Goal: Communication & Community: Answer question/provide support

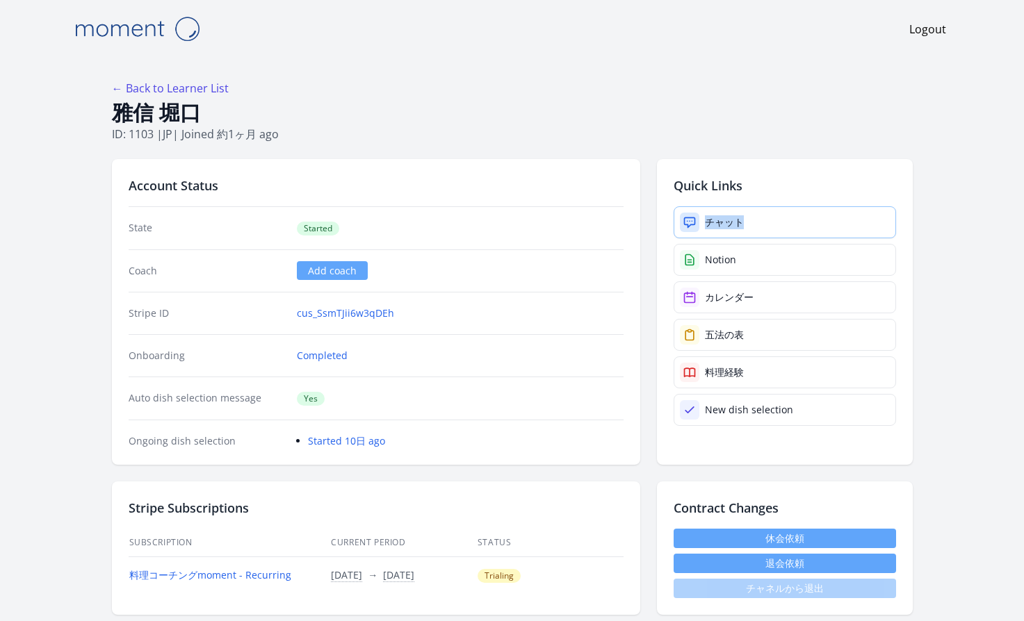
click at [705, 220] on div "チャット" at bounding box center [724, 222] width 39 height 14
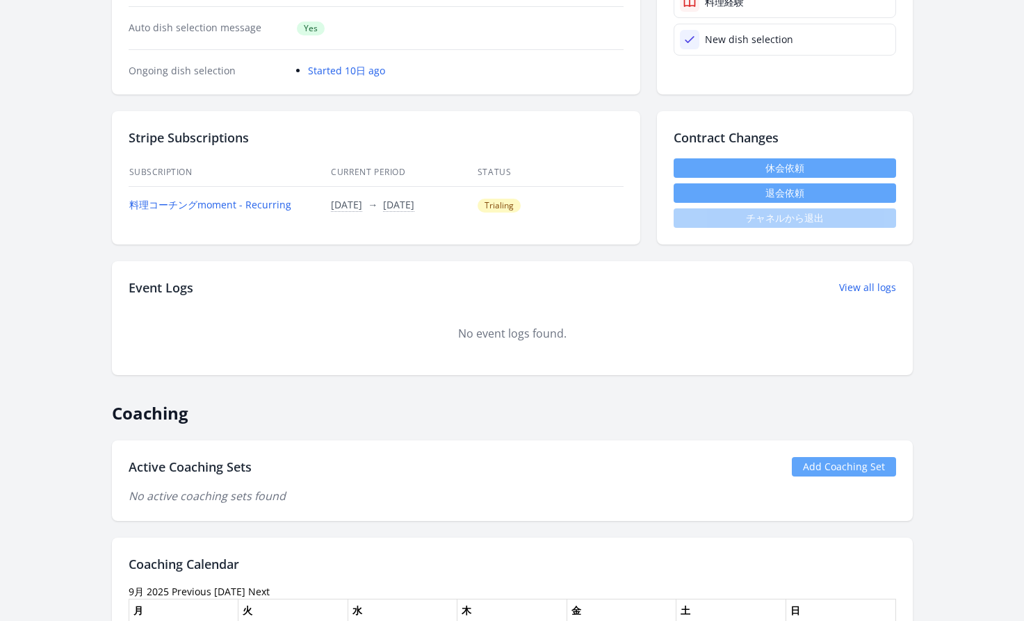
scroll to position [428, 0]
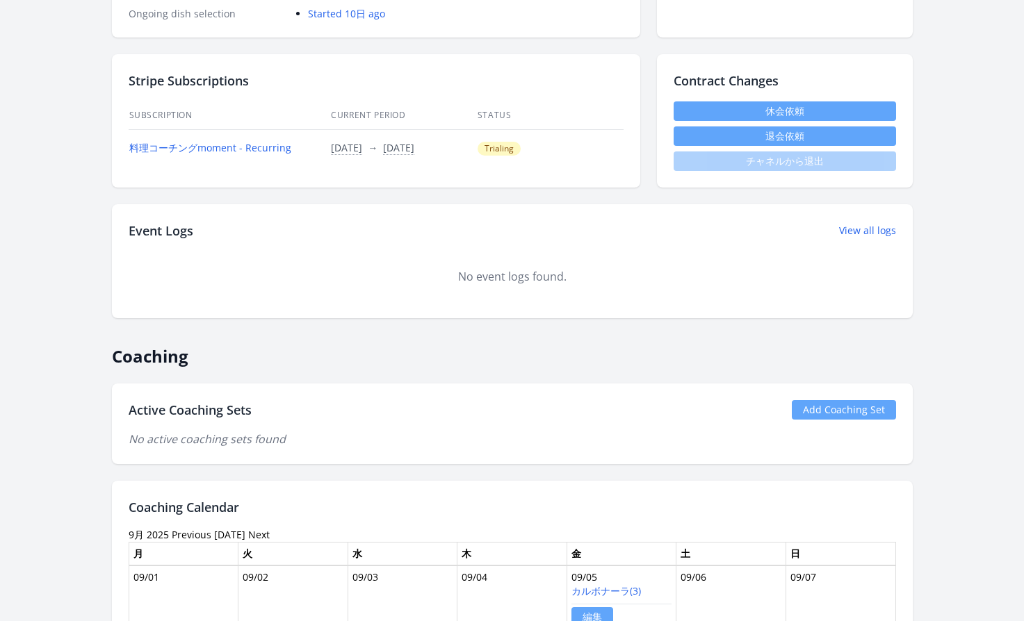
click at [829, 417] on link "Add Coaching Set" at bounding box center [844, 409] width 104 height 19
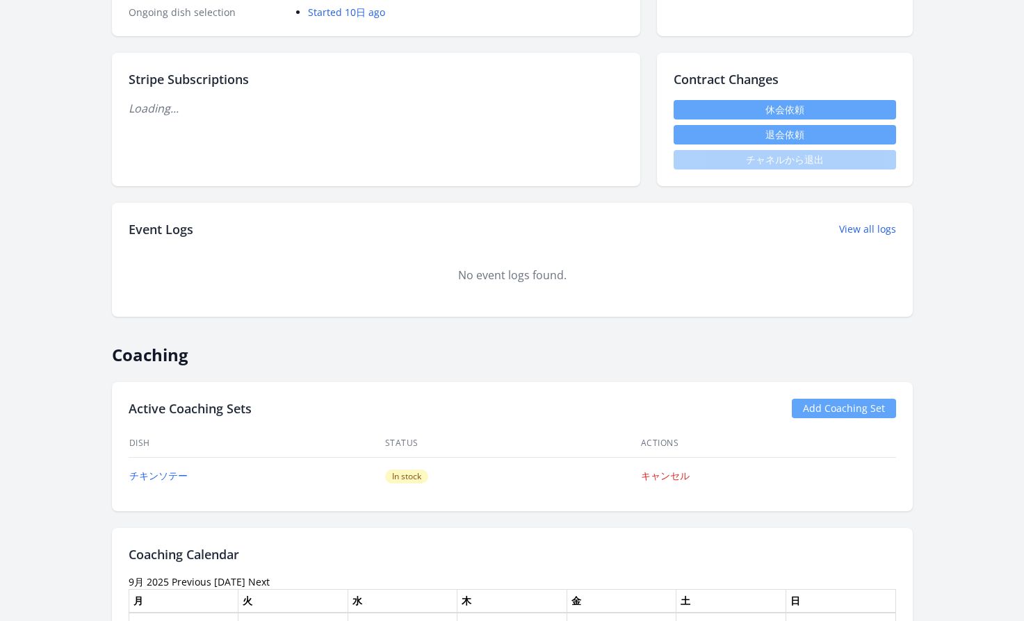
scroll to position [428, 0]
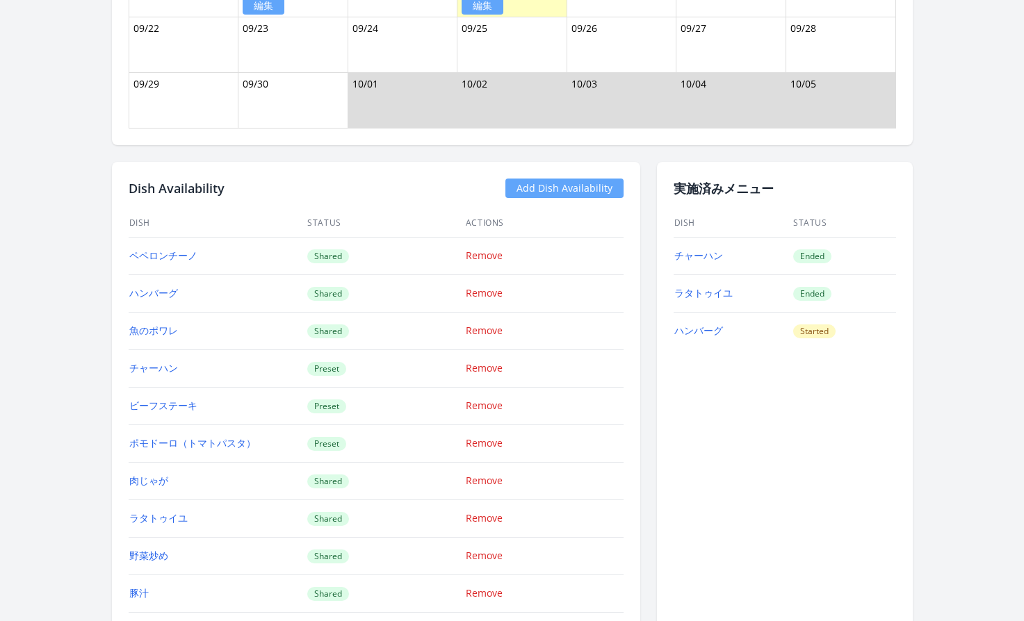
scroll to position [1245, 0]
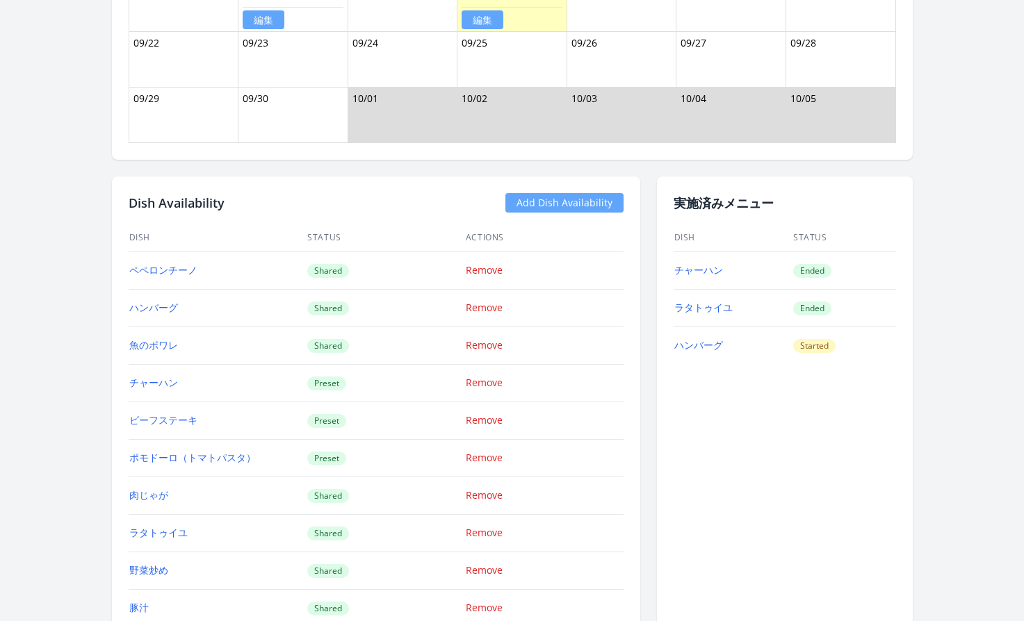
click at [186, 567] on td "野菜炒め" at bounding box center [218, 571] width 179 height 38
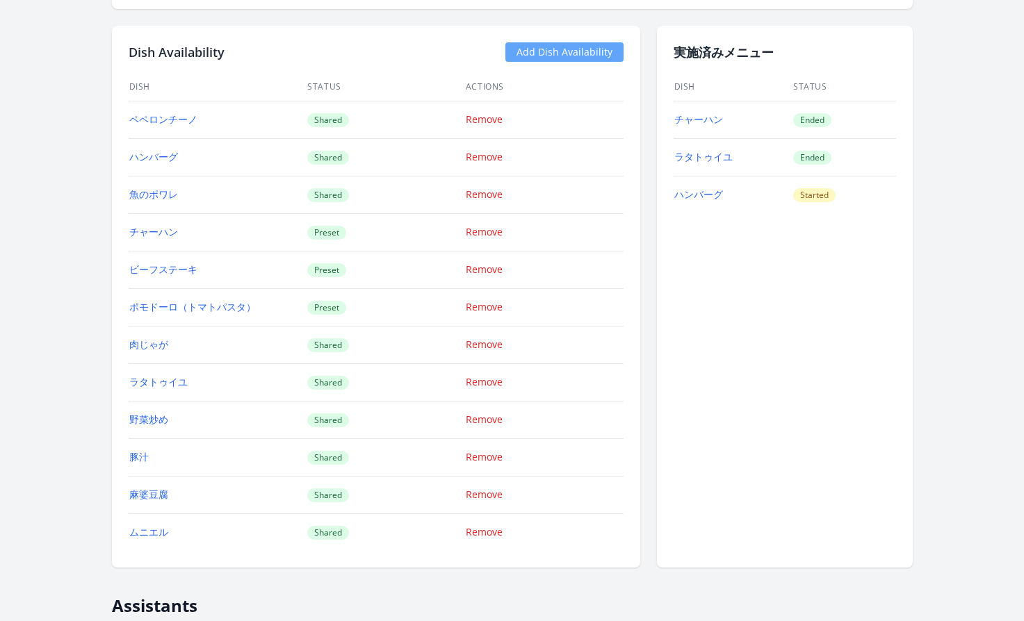
scroll to position [1400, 0]
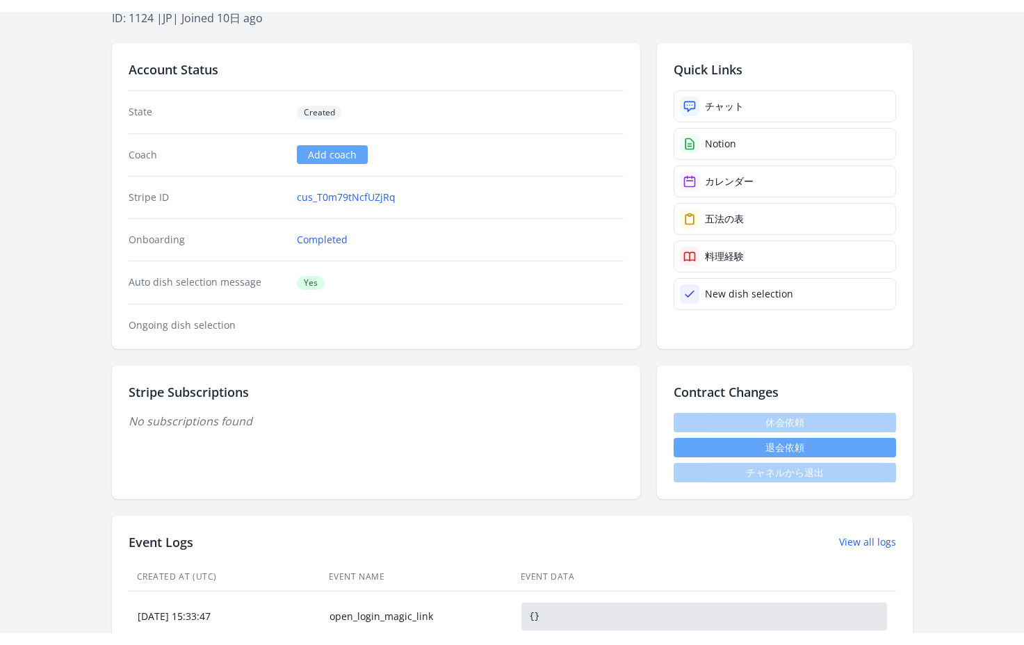
scroll to position [97, 0]
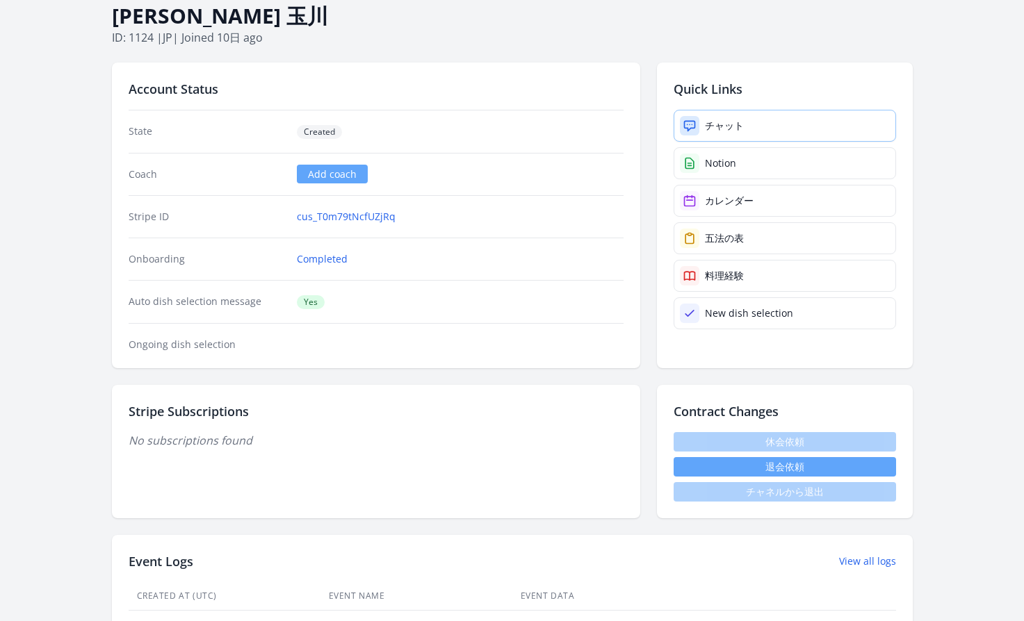
click at [713, 117] on link "チャット" at bounding box center [785, 126] width 222 height 32
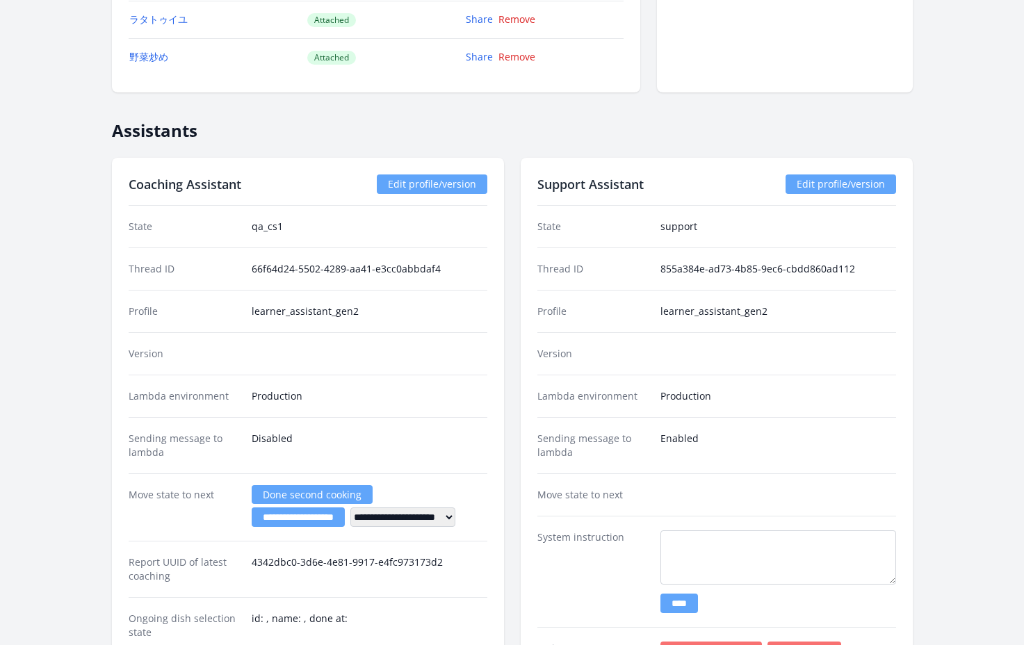
scroll to position [1485, 0]
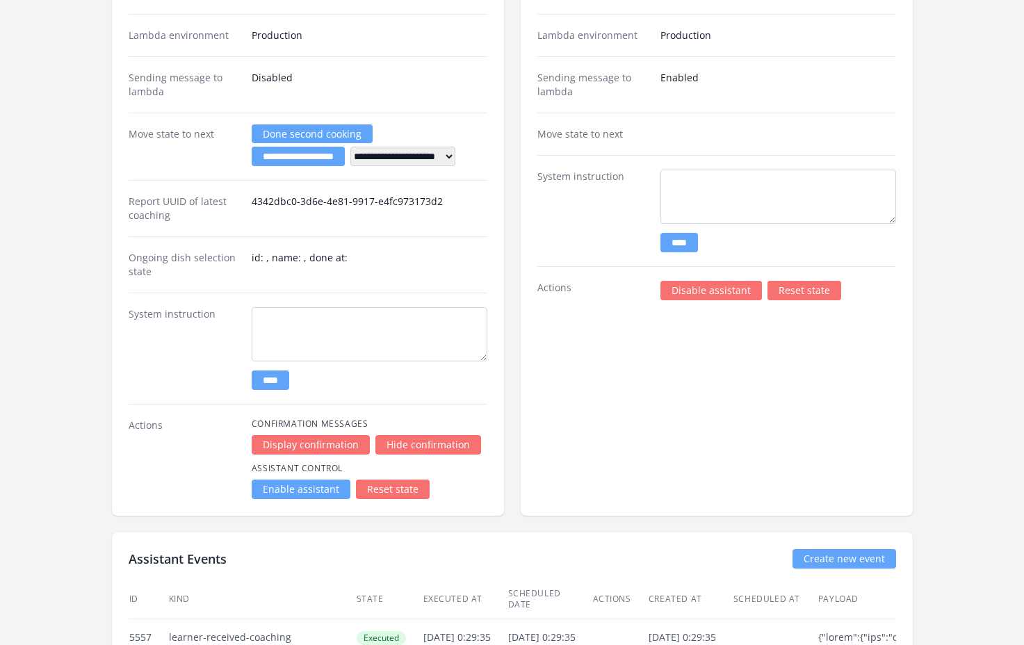
scroll to position [2032, 0]
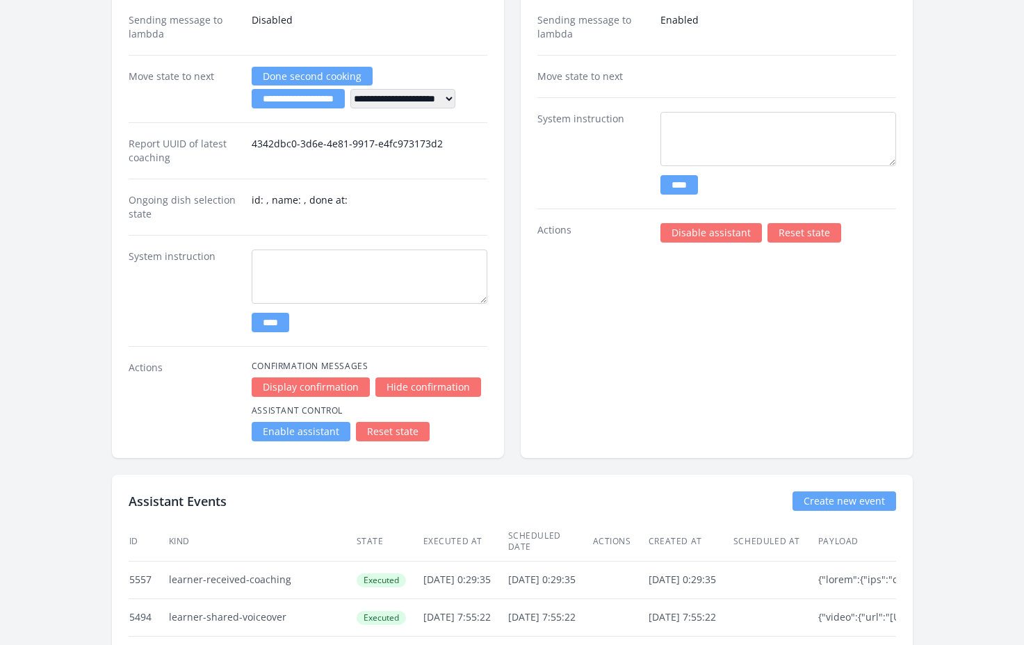
click at [288, 431] on link "Enable assistant" at bounding box center [301, 431] width 99 height 19
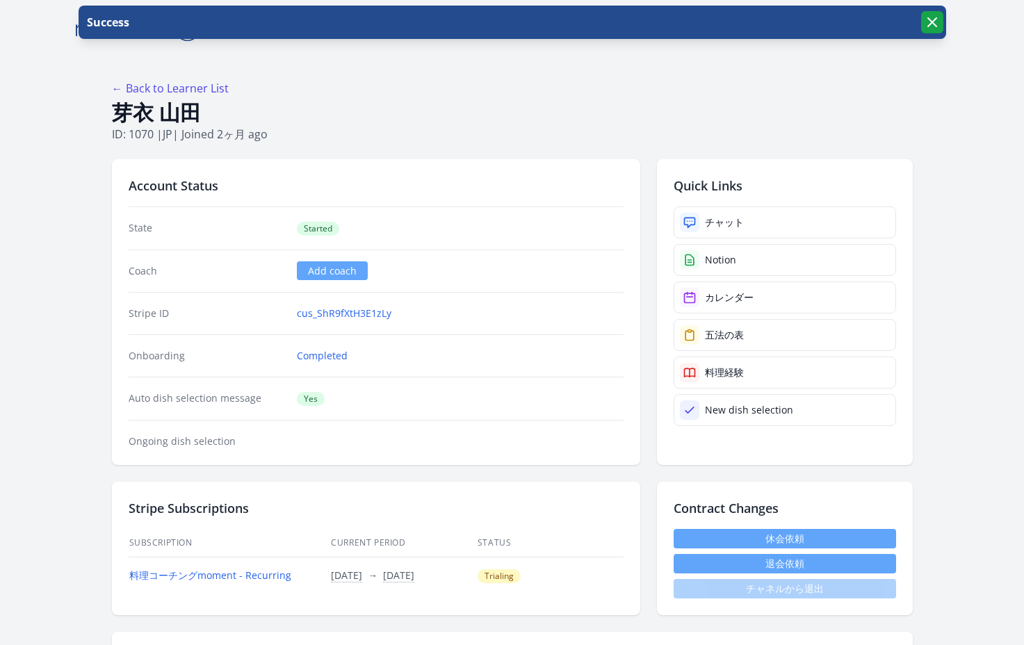
click at [936, 28] on icon "button" at bounding box center [932, 22] width 17 height 17
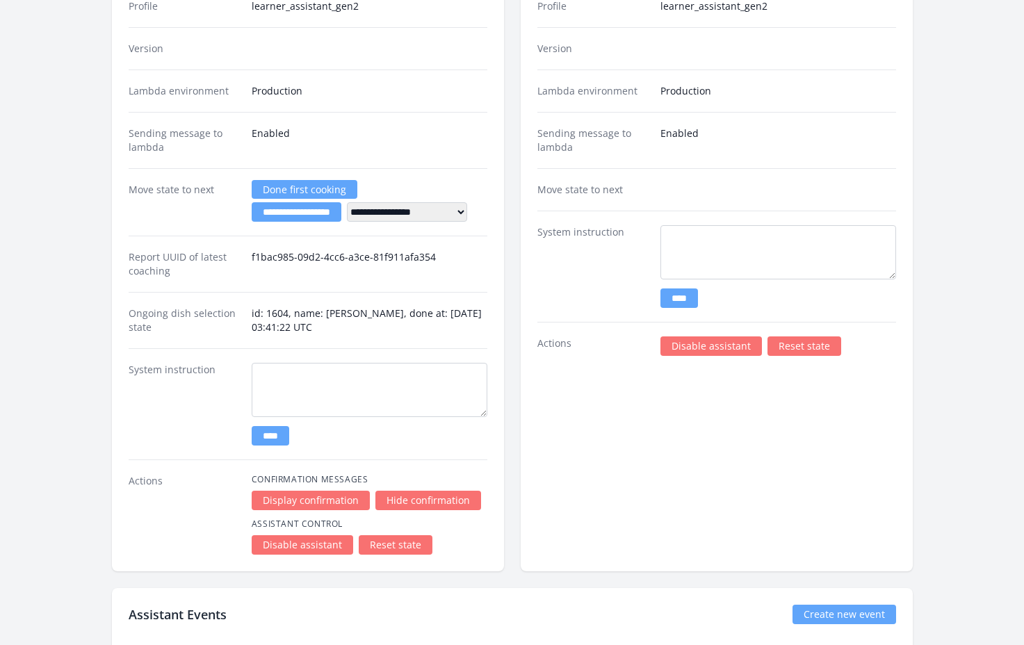
scroll to position [2514, 0]
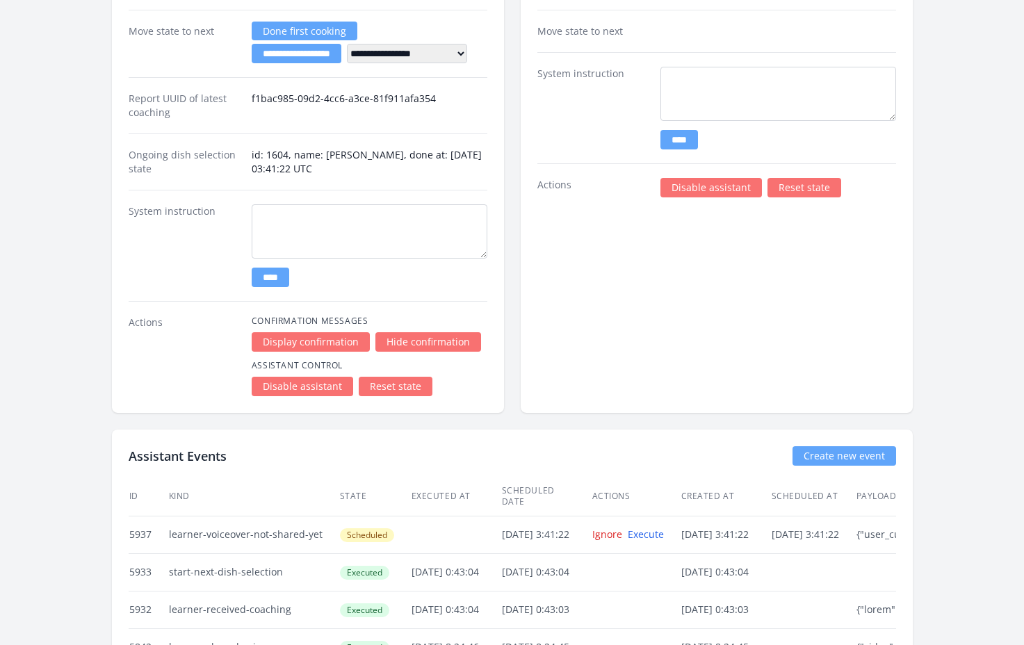
click at [297, 391] on link "Disable assistant" at bounding box center [302, 386] width 101 height 19
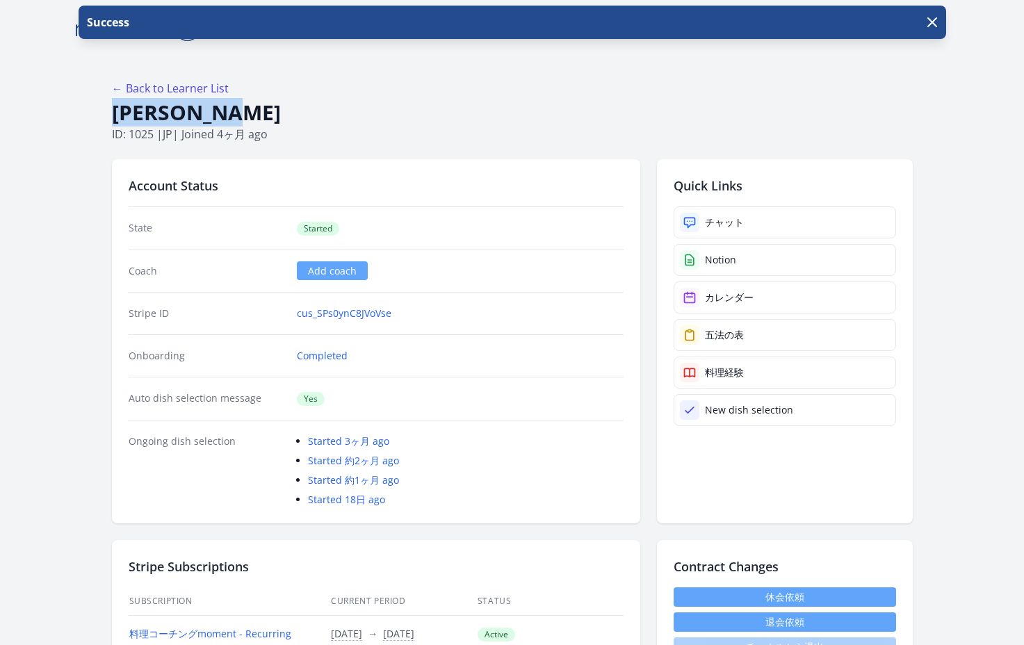
drag, startPoint x: 249, startPoint y: 115, endPoint x: 112, endPoint y: 108, distance: 137.1
click at [112, 108] on h1 "[PERSON_NAME]" at bounding box center [512, 112] width 801 height 26
copy h1 "[PERSON_NAME]"
click at [744, 222] on link "チャット" at bounding box center [785, 222] width 222 height 32
click at [312, 106] on h1 "Mizue Aoki" at bounding box center [512, 112] width 801 height 26
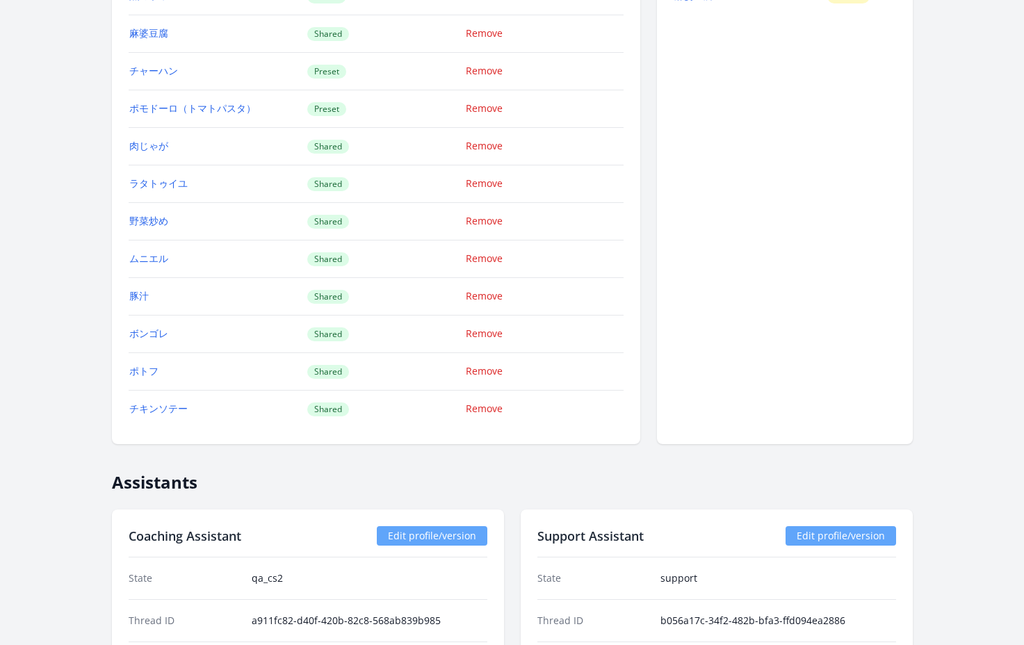
scroll to position [1798, 0]
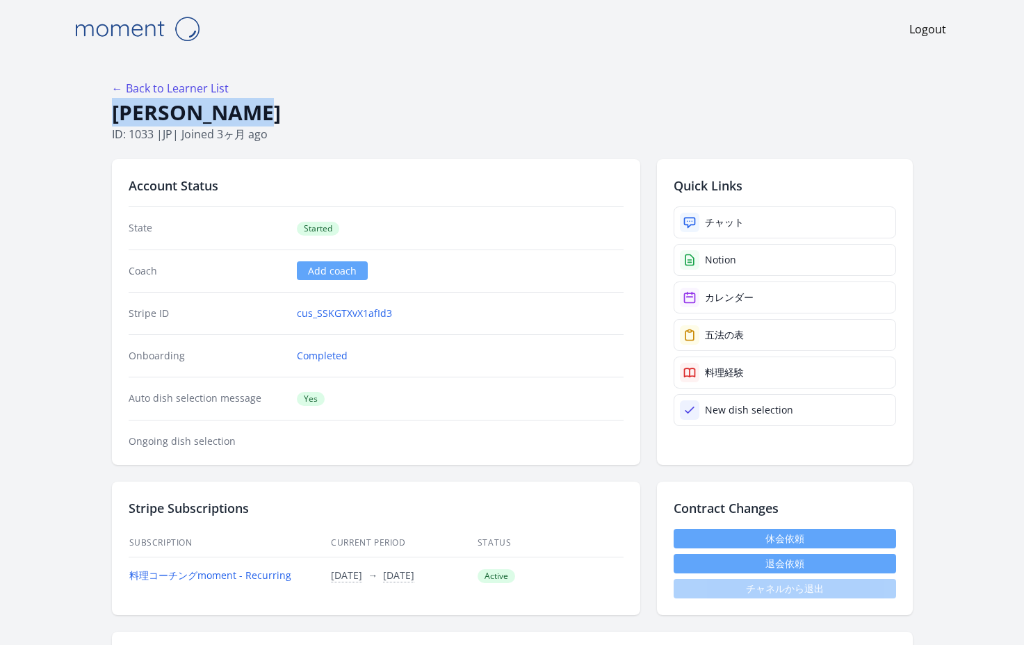
drag, startPoint x: 254, startPoint y: 115, endPoint x: 114, endPoint y: 114, distance: 139.7
click at [114, 114] on h1 "Akiko Cotton" at bounding box center [512, 112] width 801 height 26
copy h1 "Akiko Cotton"
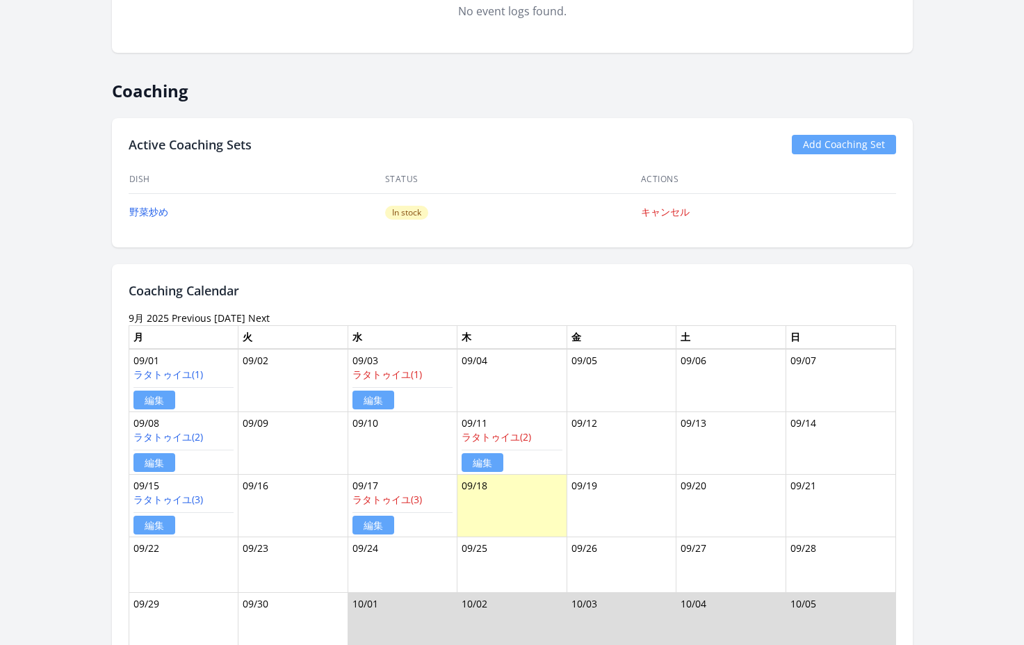
scroll to position [1595, 0]
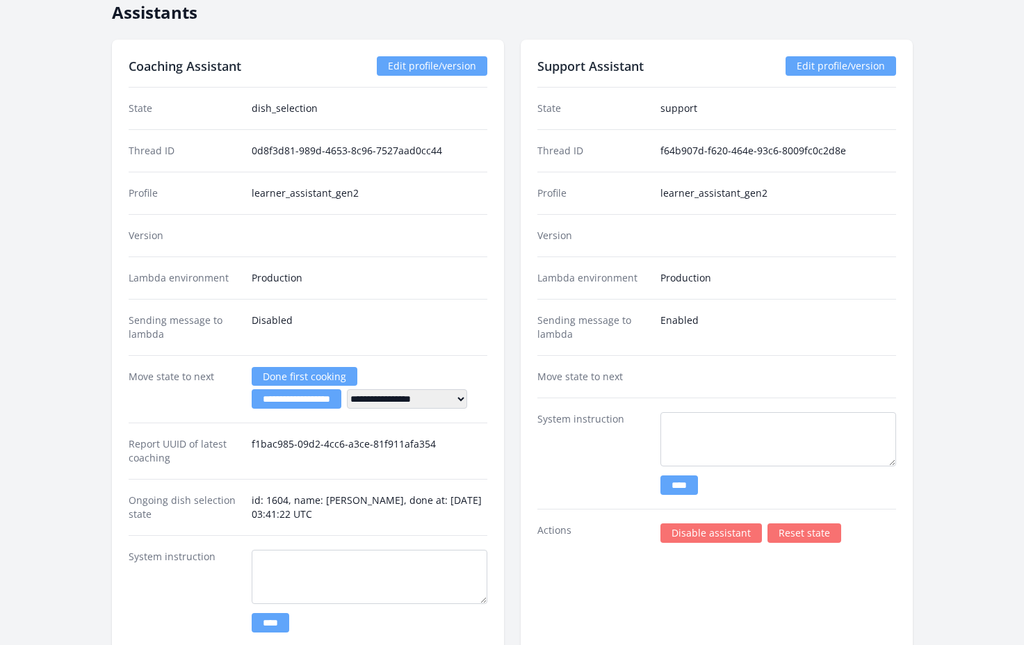
scroll to position [2453, 0]
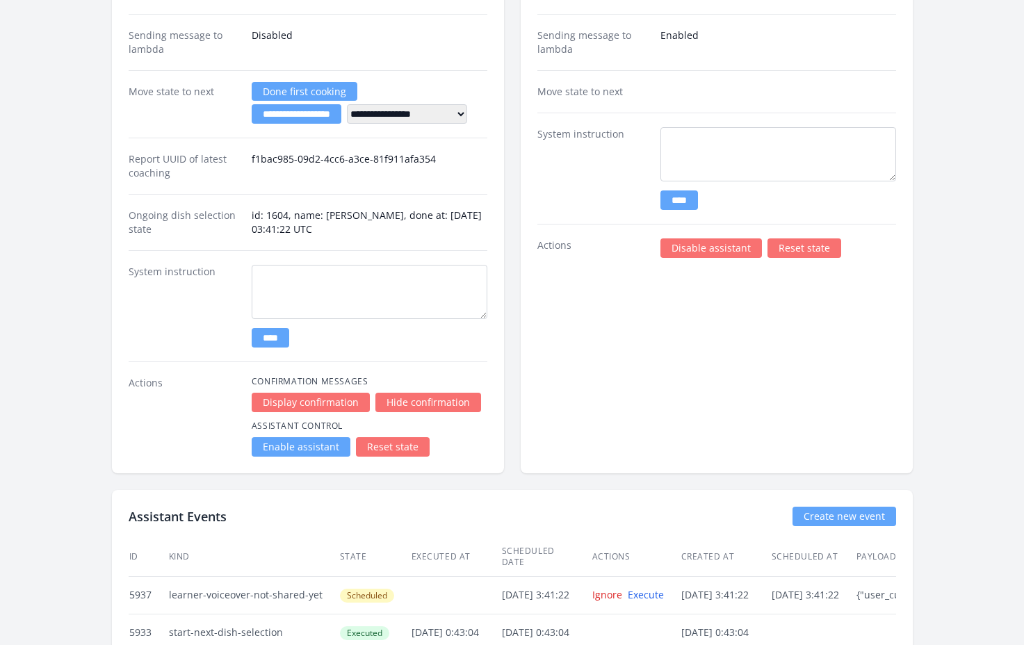
click at [302, 442] on link "Enable assistant" at bounding box center [301, 446] width 99 height 19
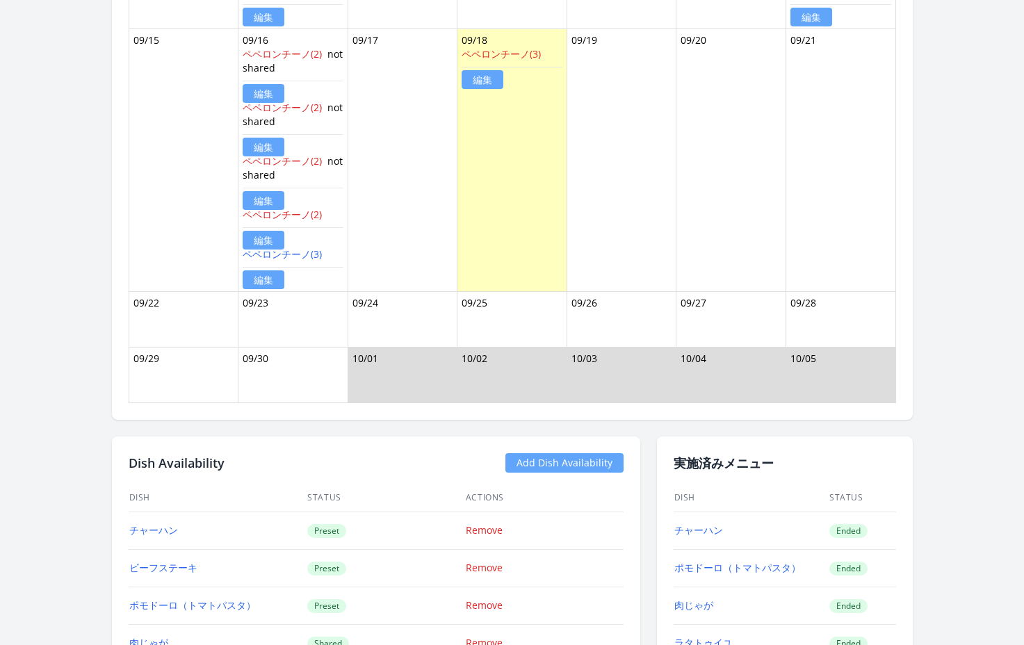
scroll to position [1612, 0]
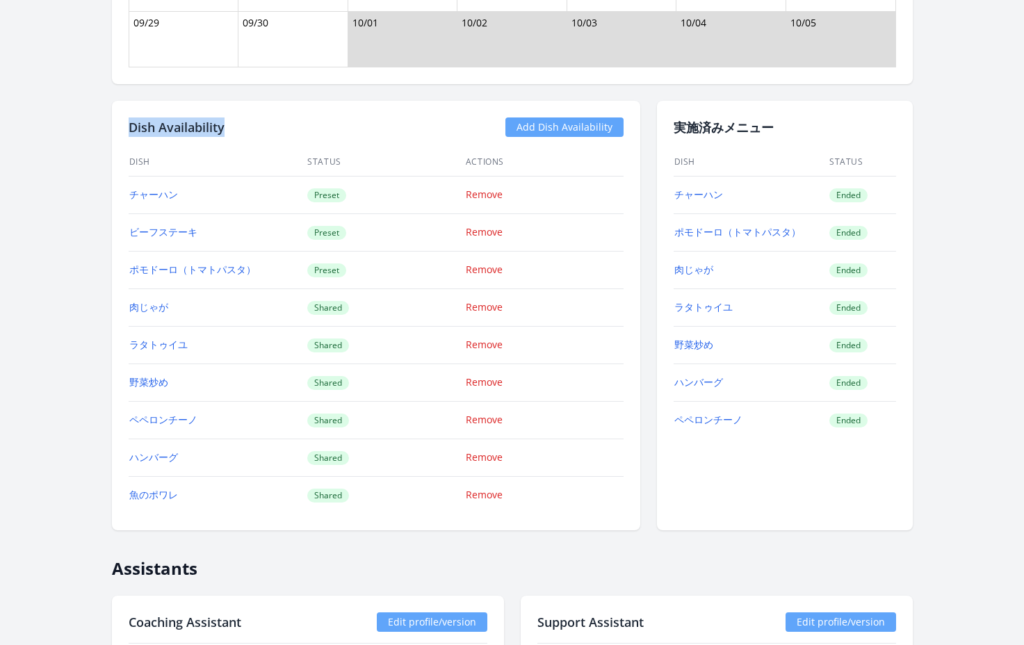
drag, startPoint x: 192, startPoint y: 126, endPoint x: 126, endPoint y: 126, distance: 66.0
click at [126, 126] on div "Dish Availability Add Dish Availability Dish Status Actions チャーハン Preset Remove…" at bounding box center [376, 316] width 528 height 430
copy h2 "Dish Availability"
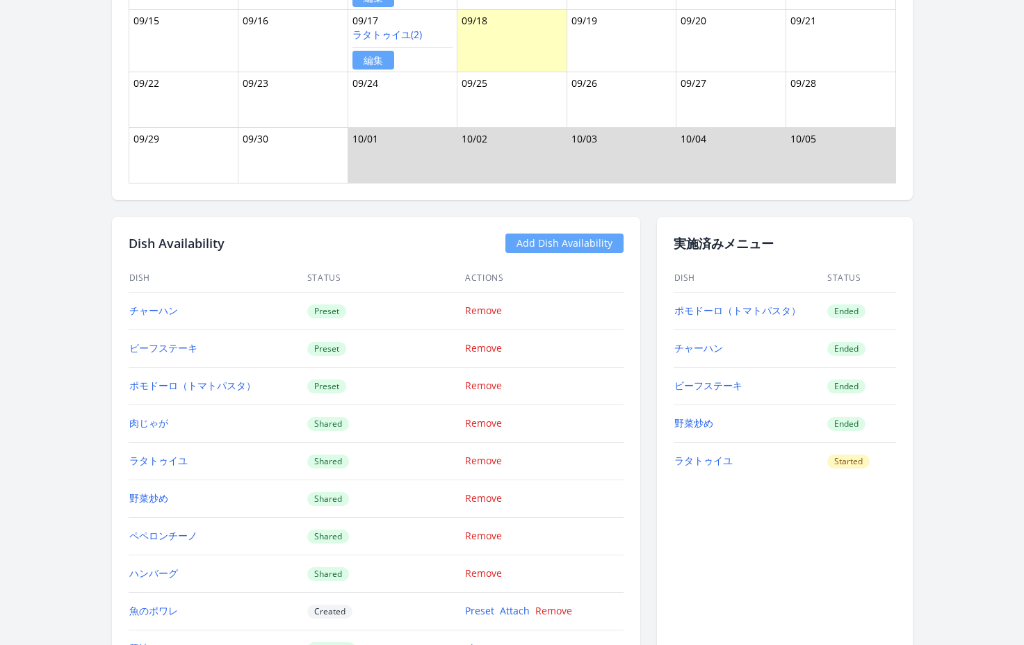
scroll to position [1524, 0]
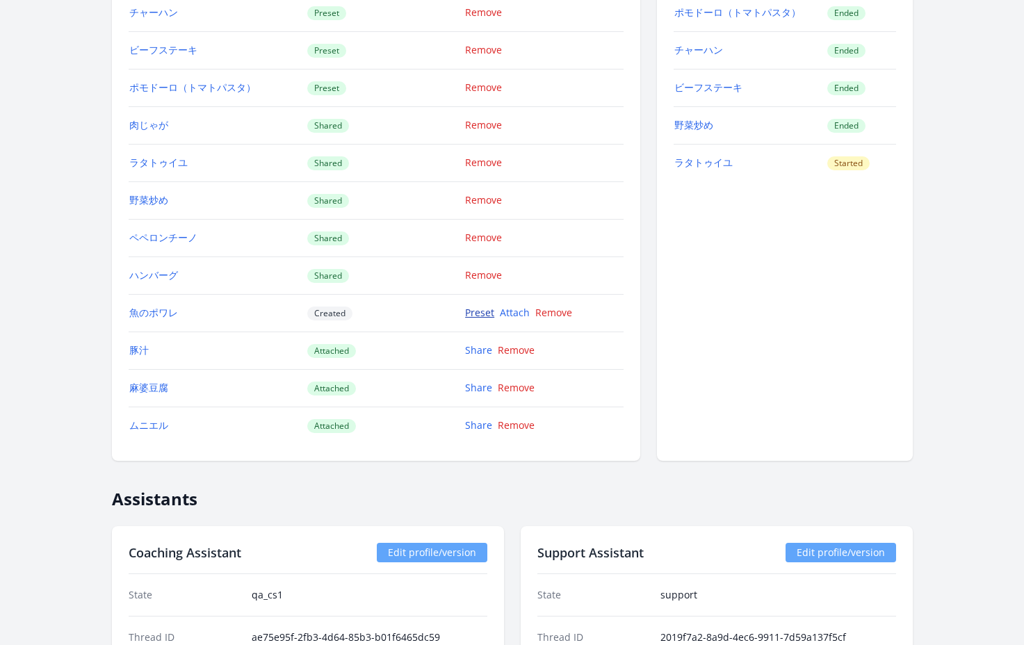
click at [475, 312] on link "Preset" at bounding box center [479, 312] width 29 height 13
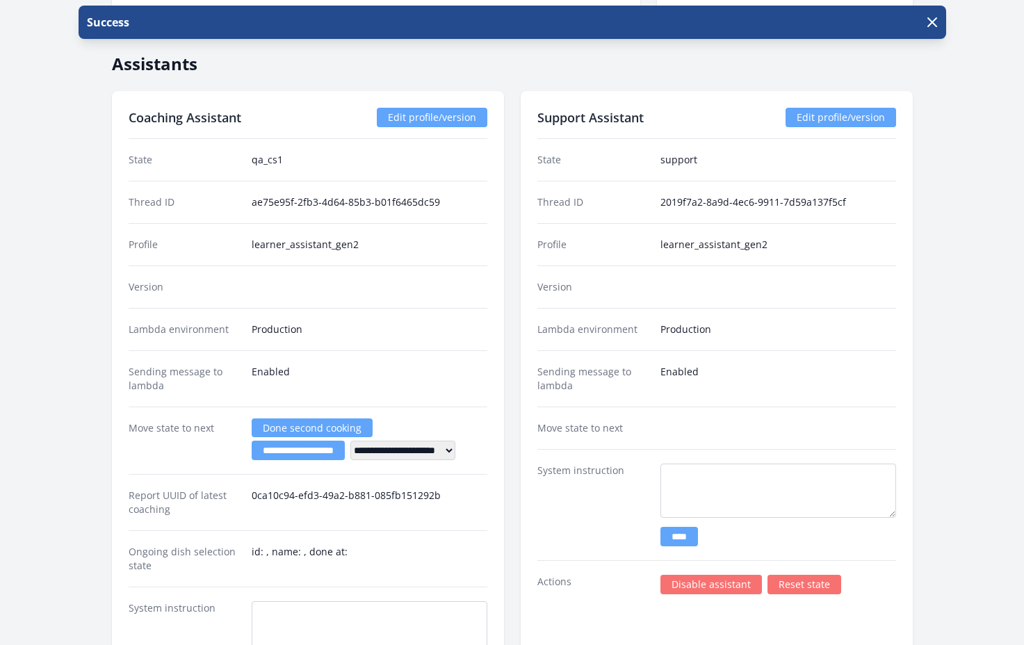
scroll to position [2452, 0]
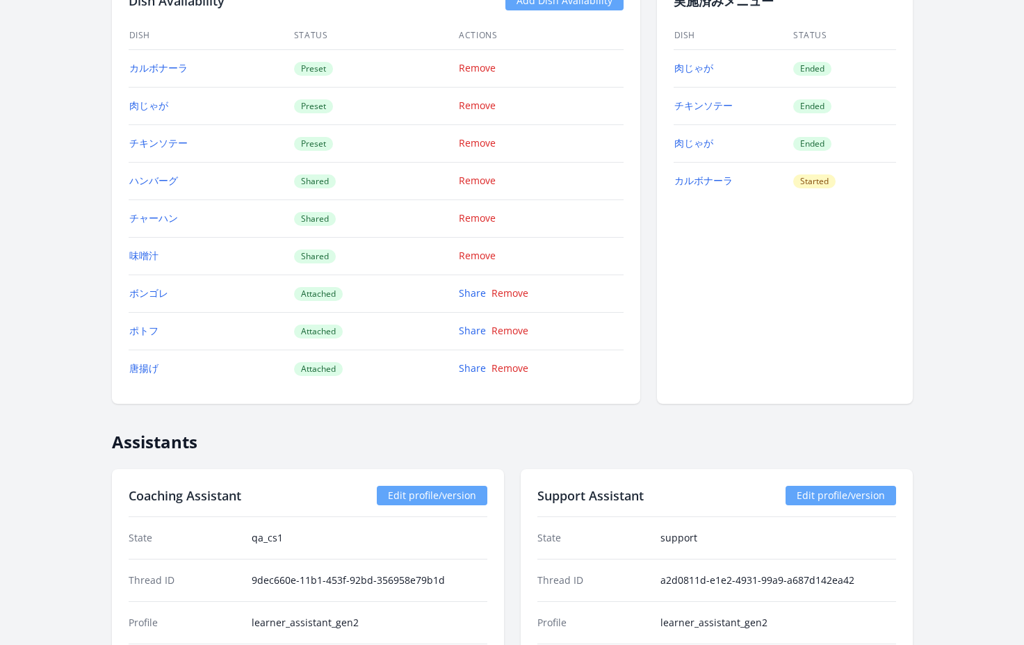
scroll to position [1438, 0]
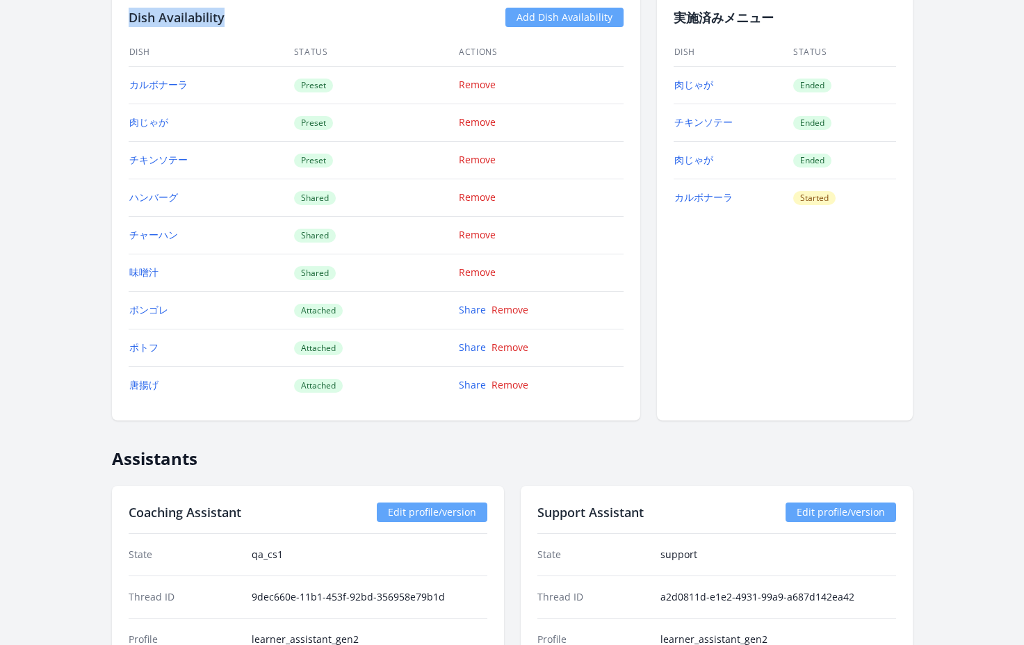
drag, startPoint x: 234, startPoint y: 17, endPoint x: 127, endPoint y: 18, distance: 107.8
click at [129, 18] on div "Dish Availability Add Dish Availability" at bounding box center [376, 17] width 495 height 19
copy h2 "Dish Availability"
click at [286, 113] on td "肉じゃが" at bounding box center [211, 123] width 165 height 38
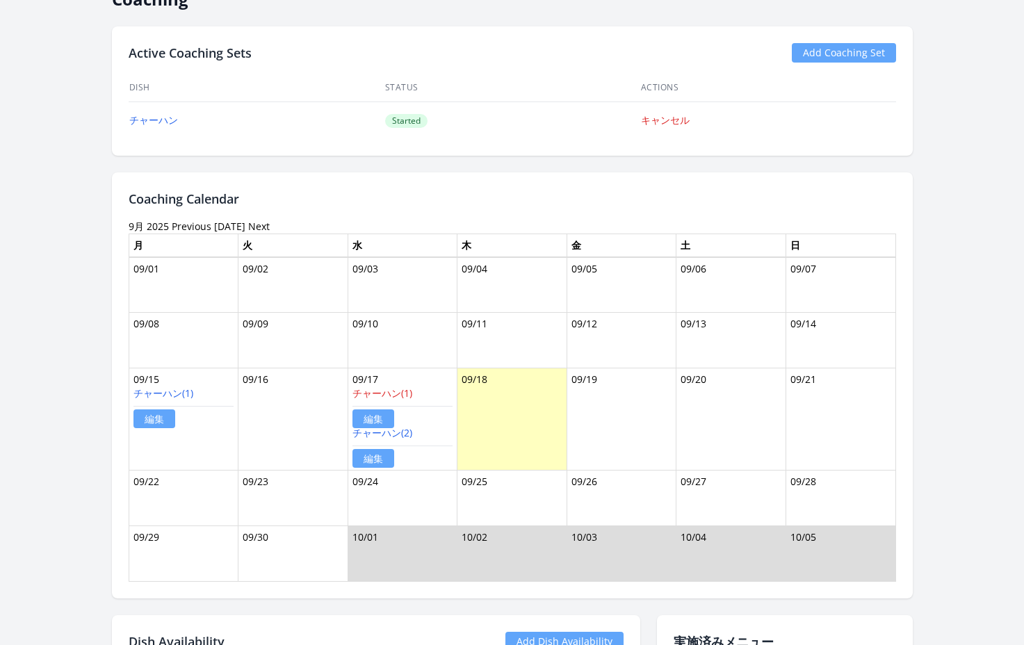
scroll to position [1237, 0]
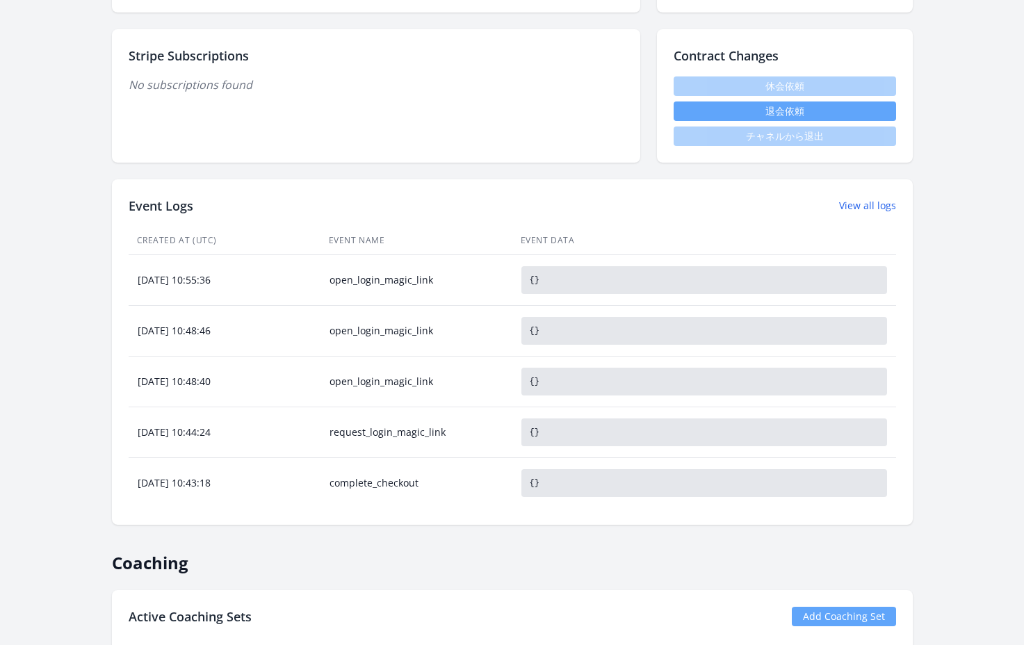
scroll to position [573, 0]
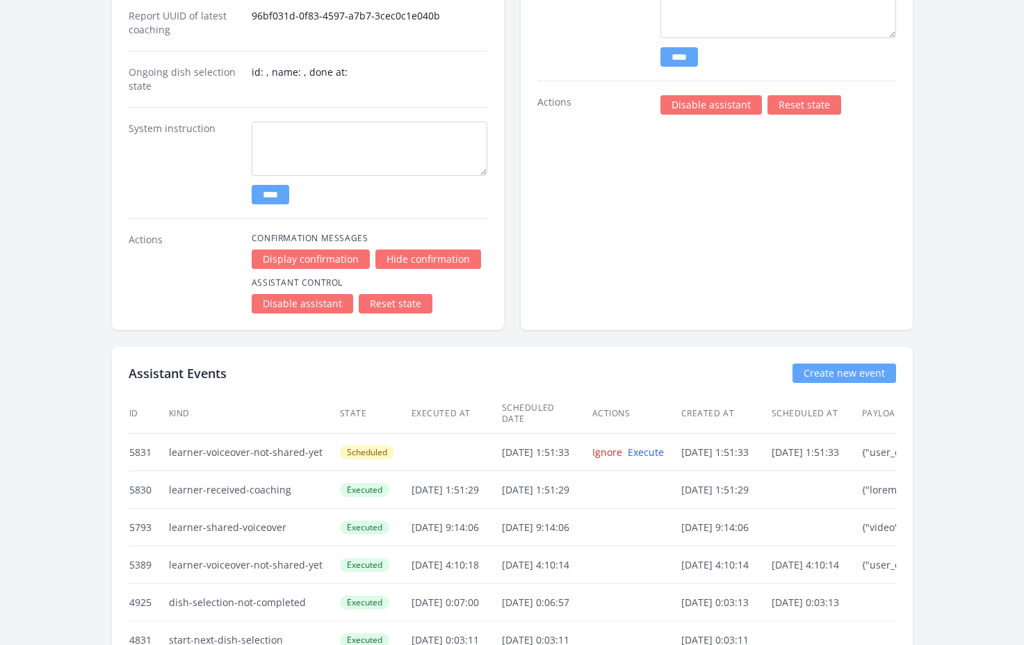
scroll to position [3060, 0]
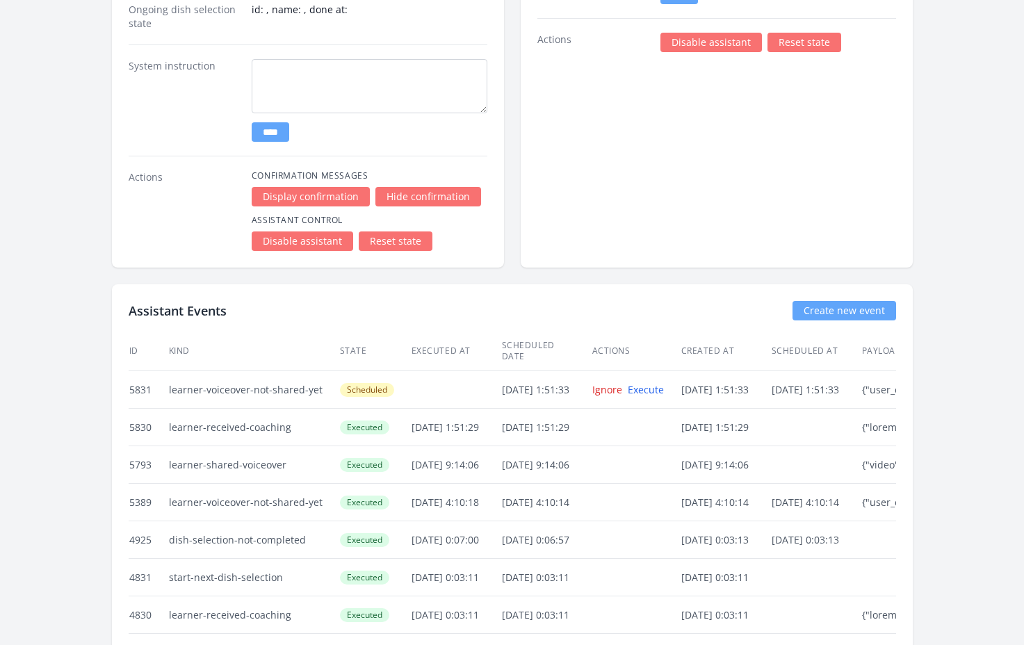
click at [687, 40] on link "Disable assistant" at bounding box center [710, 42] width 101 height 19
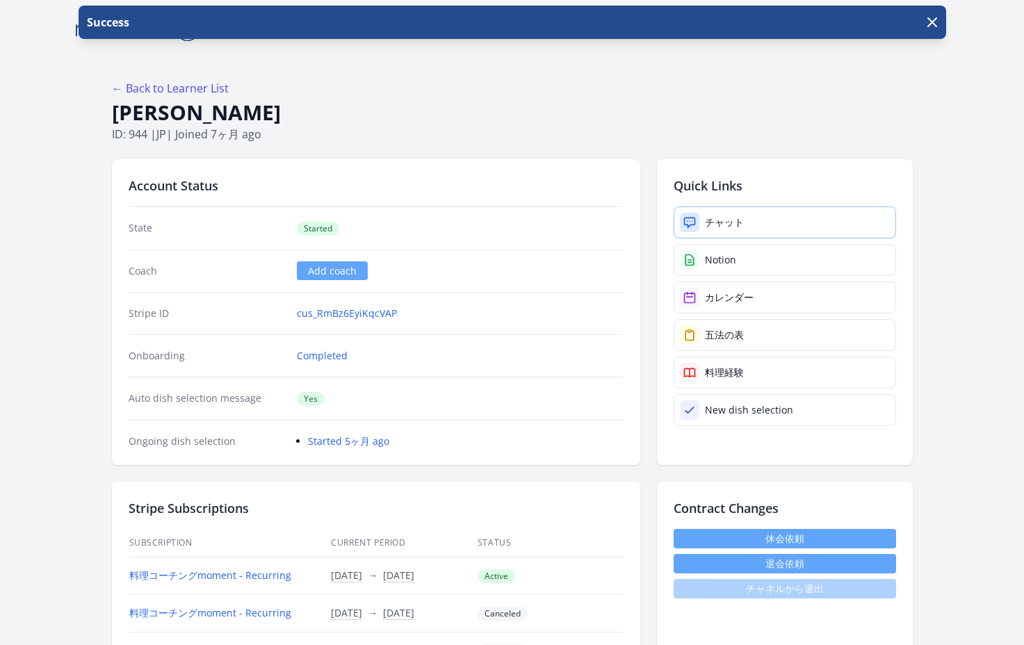
click at [712, 222] on div "チャット" at bounding box center [724, 222] width 39 height 14
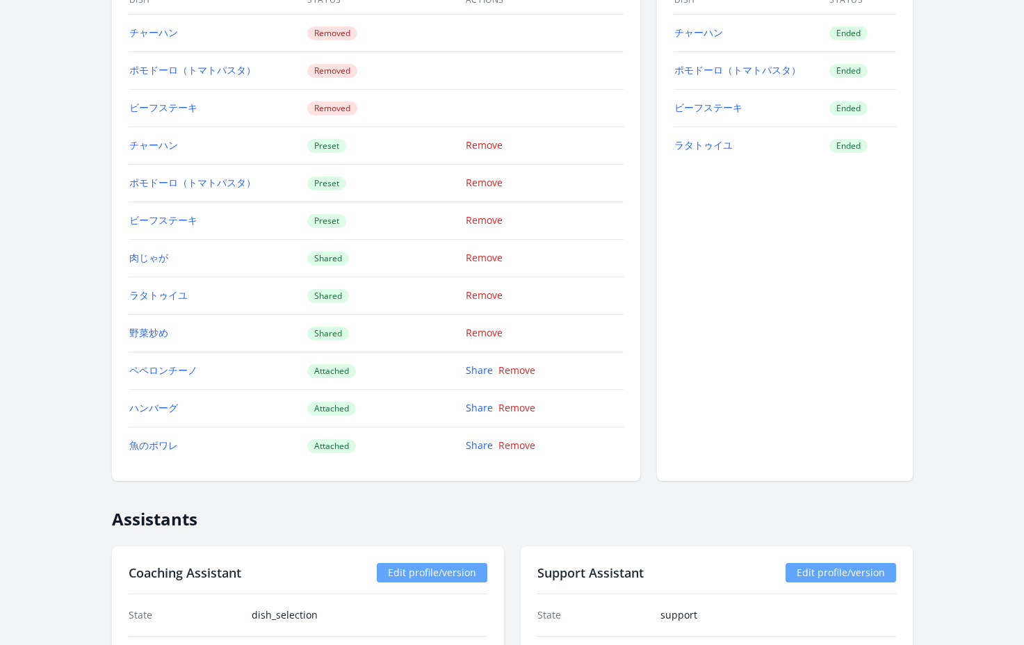
scroll to position [1435, 0]
drag, startPoint x: 361, startPoint y: 371, endPoint x: 306, endPoint y: 368, distance: 55.7
click at [307, 368] on td "Attached" at bounding box center [386, 372] width 158 height 38
copy span "Attached"
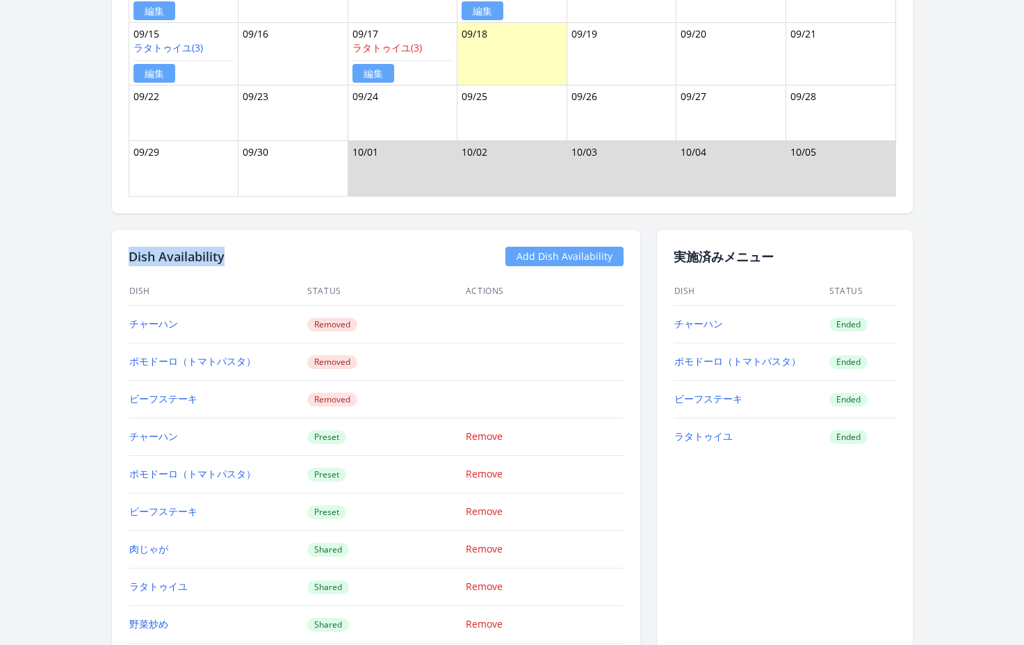
drag, startPoint x: 233, startPoint y: 254, endPoint x: 120, endPoint y: 260, distance: 112.8
click at [120, 260] on div "Dish Availability Add Dish Availability Dish Status Actions チャーハン Removed ポモドーロ…" at bounding box center [376, 501] width 528 height 542
copy h2 "Dish Availability"
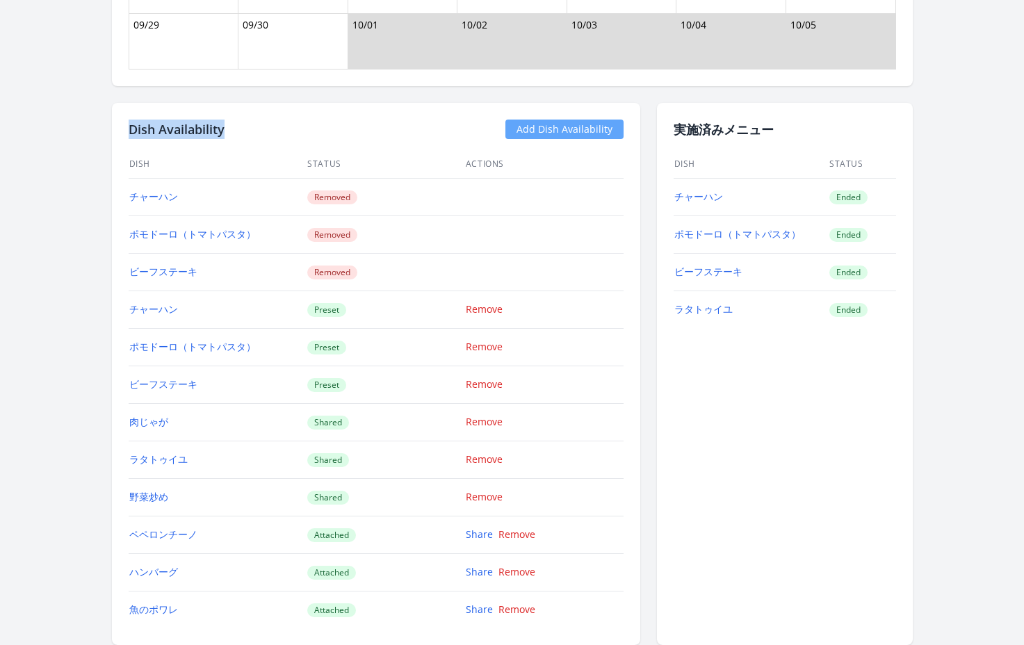
scroll to position [1595, 0]
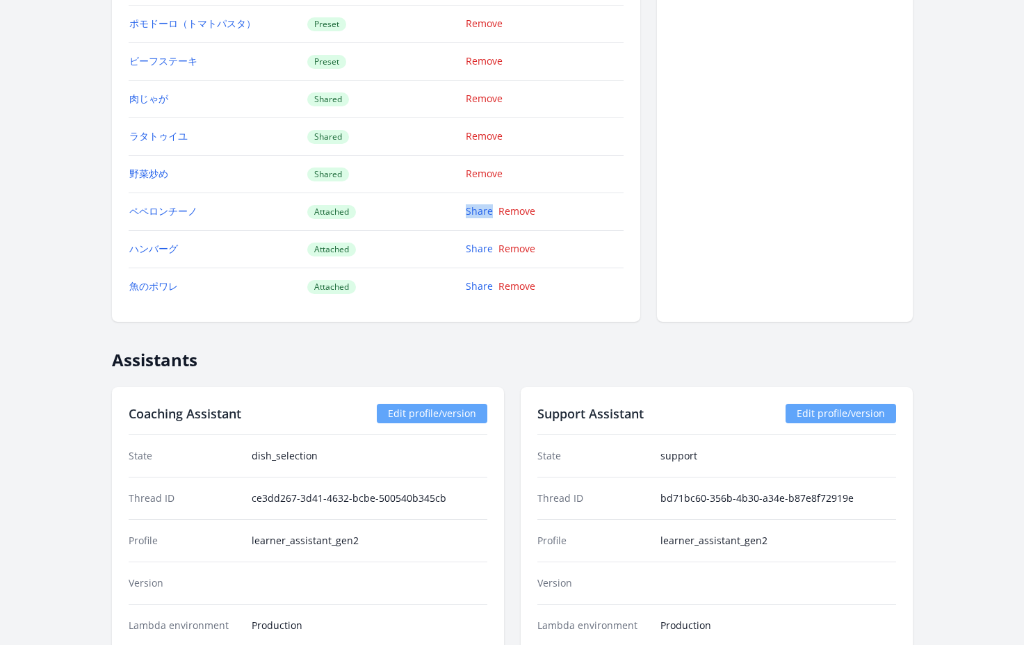
drag, startPoint x: 454, startPoint y: 215, endPoint x: 491, endPoint y: 218, distance: 37.6
click at [491, 218] on tr "ペペロンチーノ Attached Share Remove" at bounding box center [376, 212] width 495 height 38
copy tr "Share"
click at [78, 303] on div "← Back to Learner List Akiko Cotton ID: 1033 | jp | Joined 3ヶ月 ago Account Stat…" at bounding box center [512, 230] width 890 height 3536
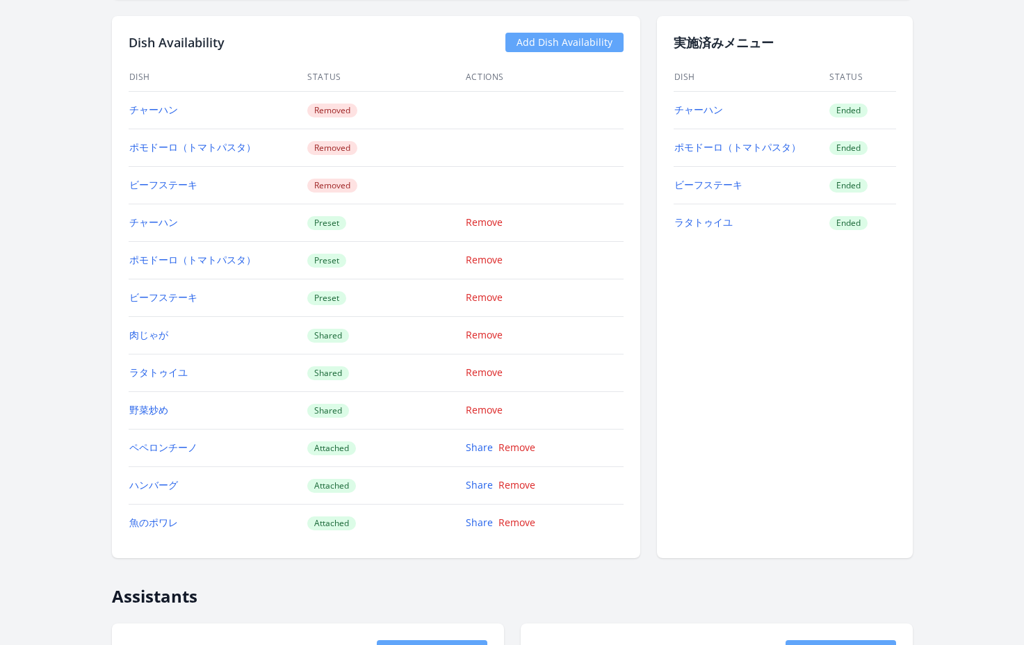
scroll to position [1362, 0]
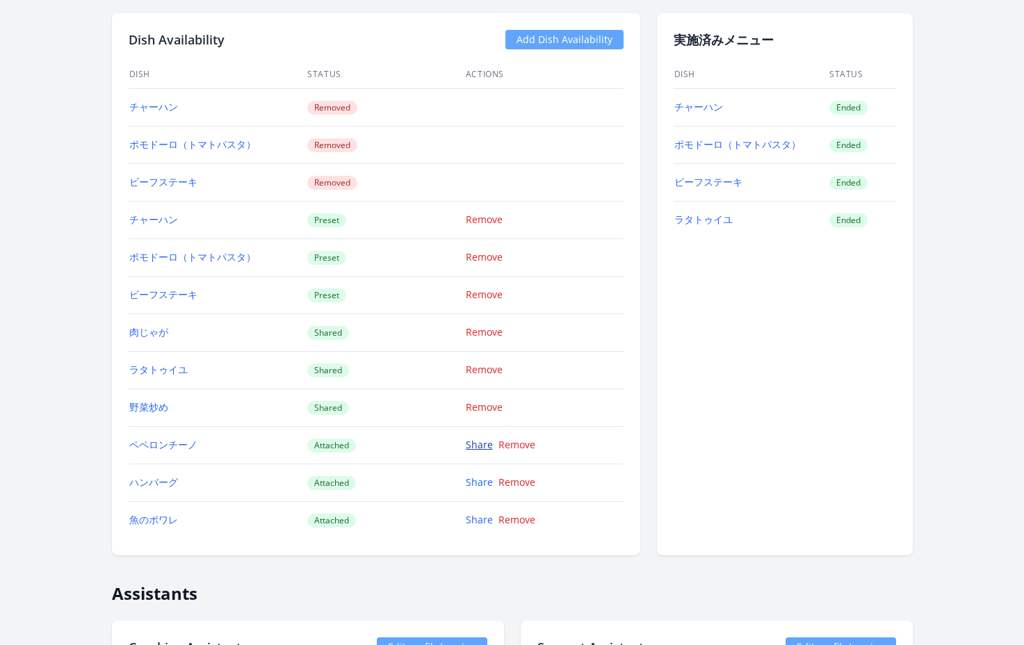
click at [467, 448] on link "Share" at bounding box center [479, 444] width 27 height 13
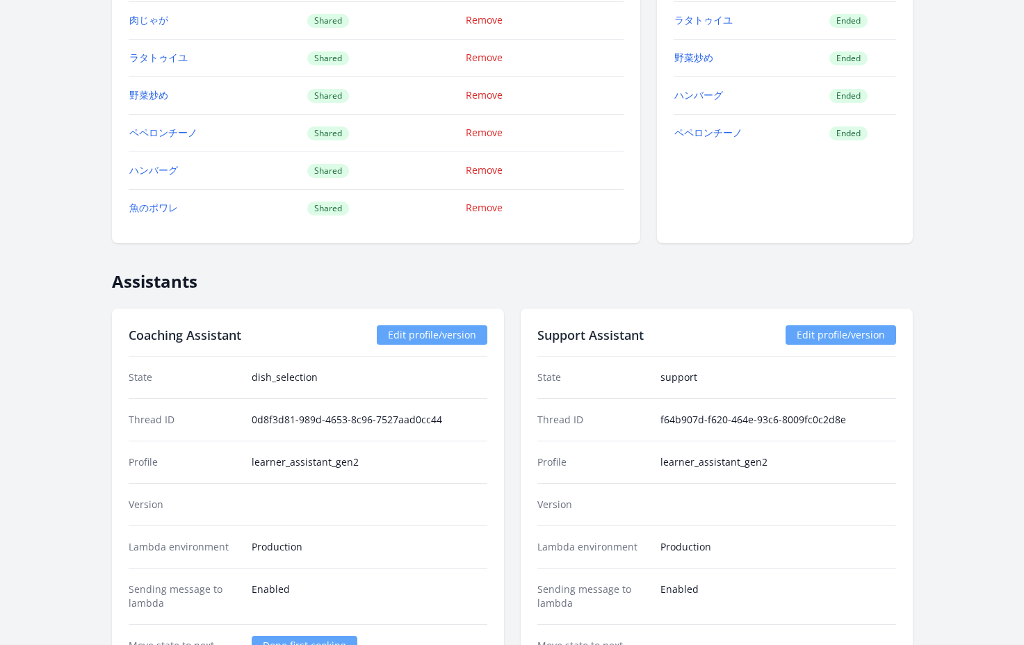
scroll to position [1861, 0]
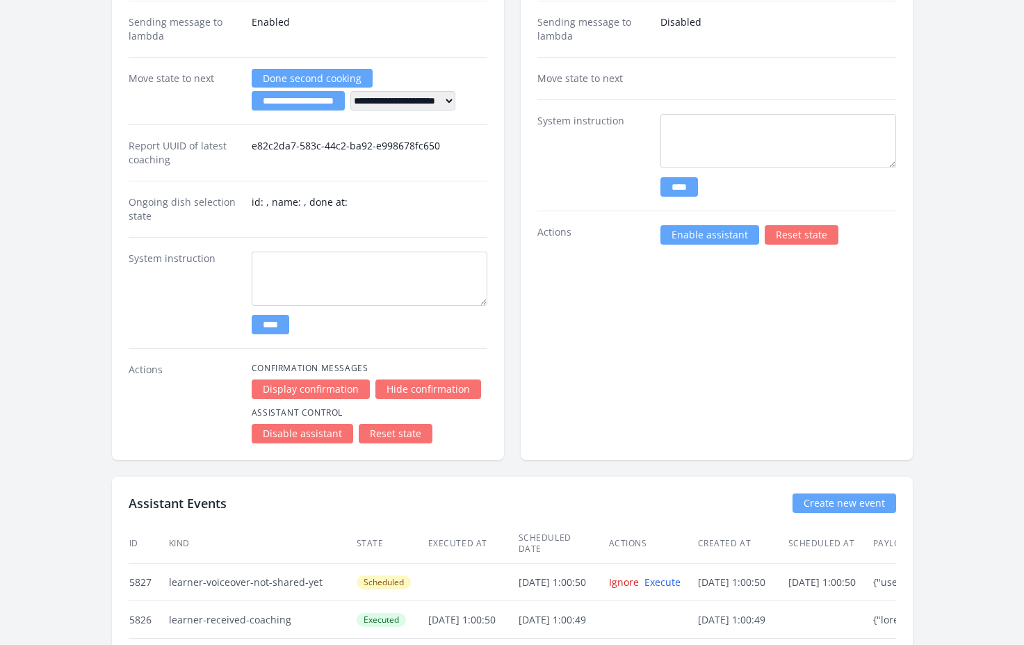
scroll to position [2071, 0]
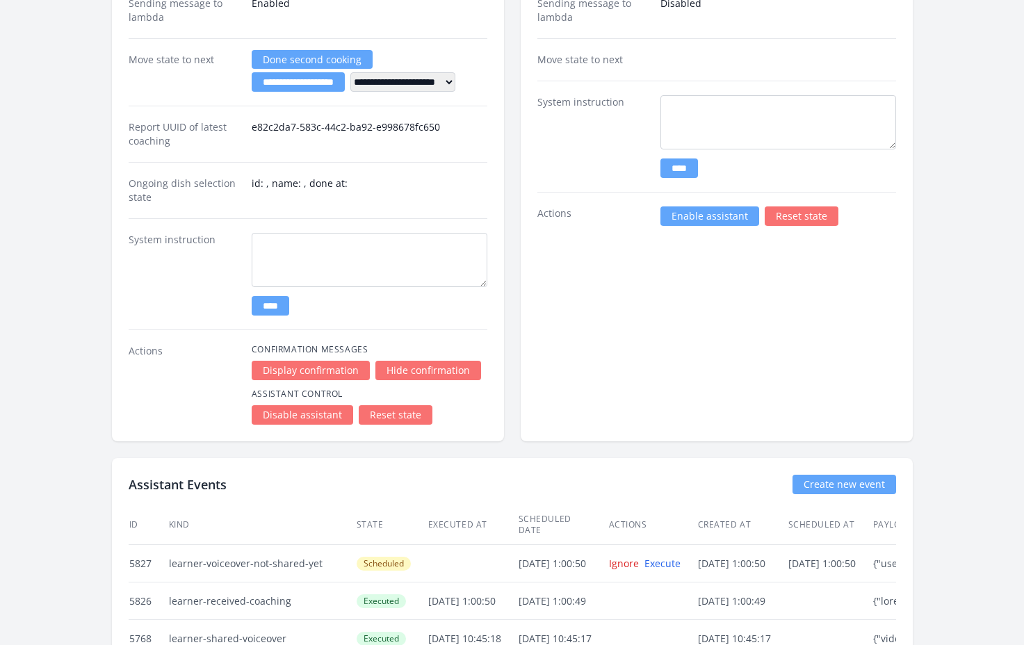
click at [715, 221] on link "Enable assistant" at bounding box center [709, 215] width 99 height 19
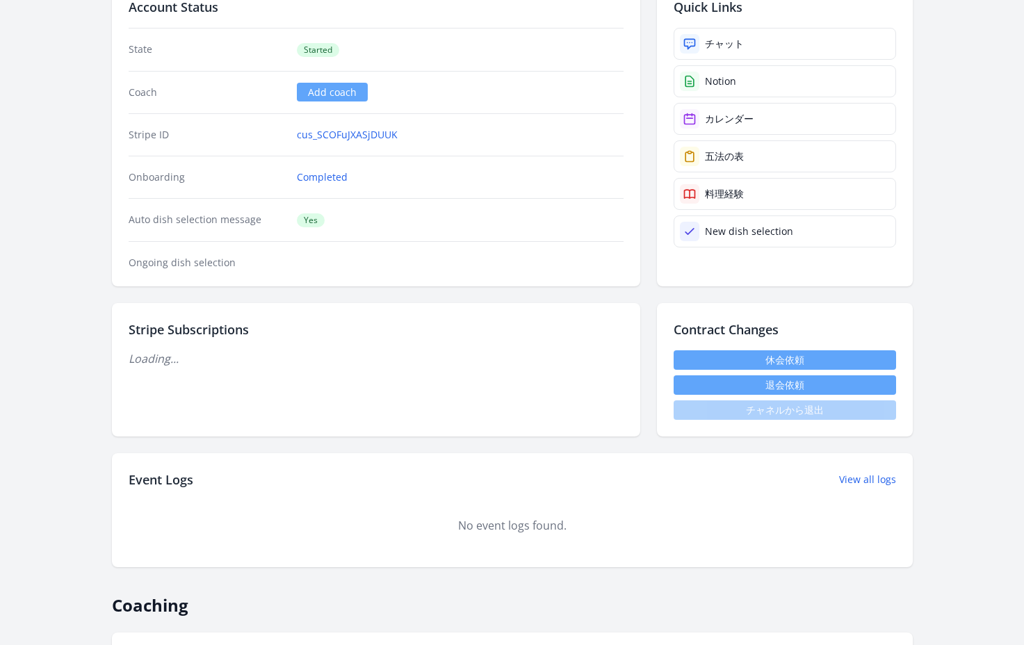
scroll to position [465, 0]
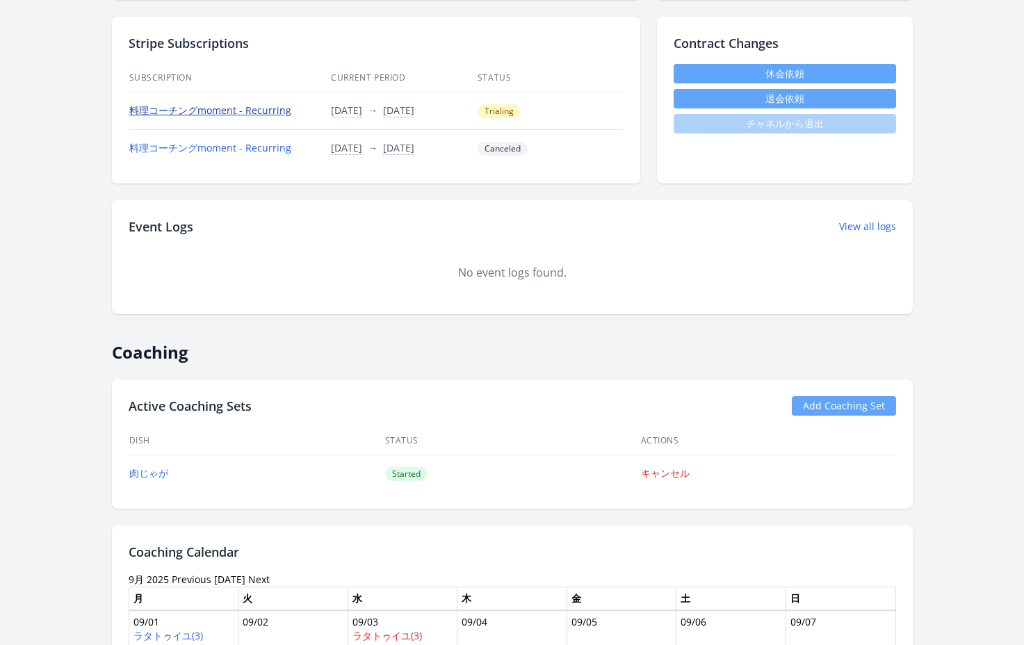
click at [242, 115] on link "料理コーチングmoment - Recurring" at bounding box center [210, 110] width 162 height 13
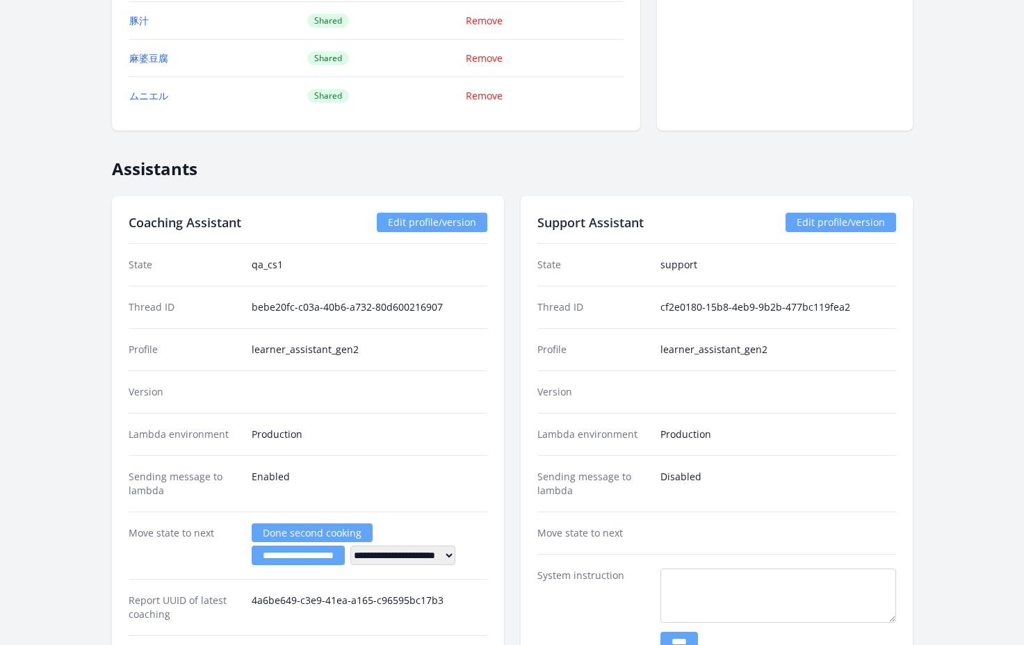
scroll to position [2250, 0]
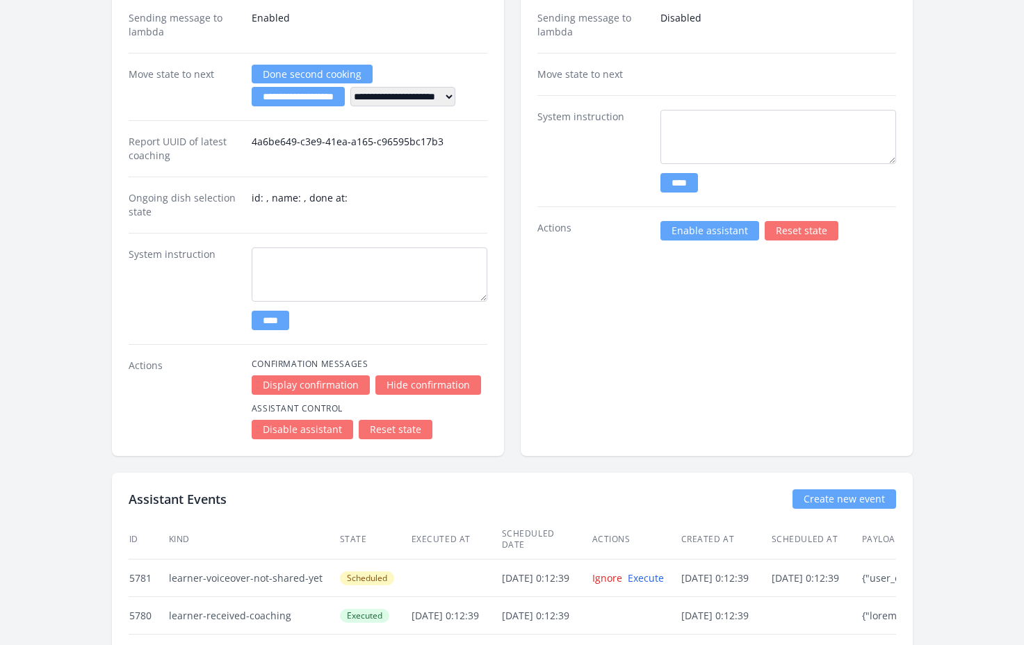
click at [683, 234] on link "Enable assistant" at bounding box center [709, 230] width 99 height 19
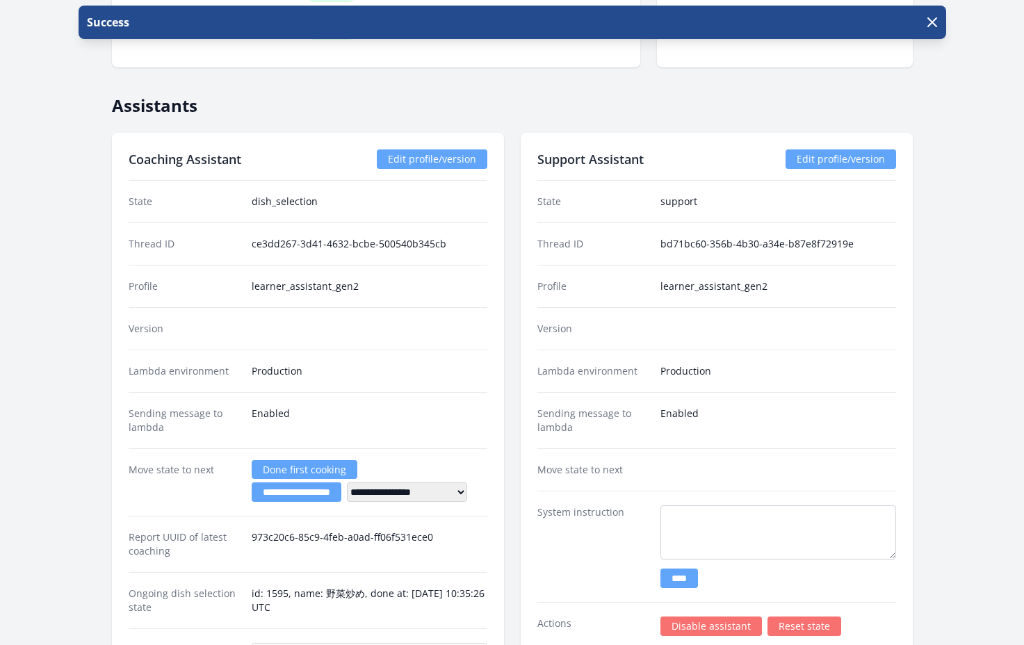
scroll to position [1472, 0]
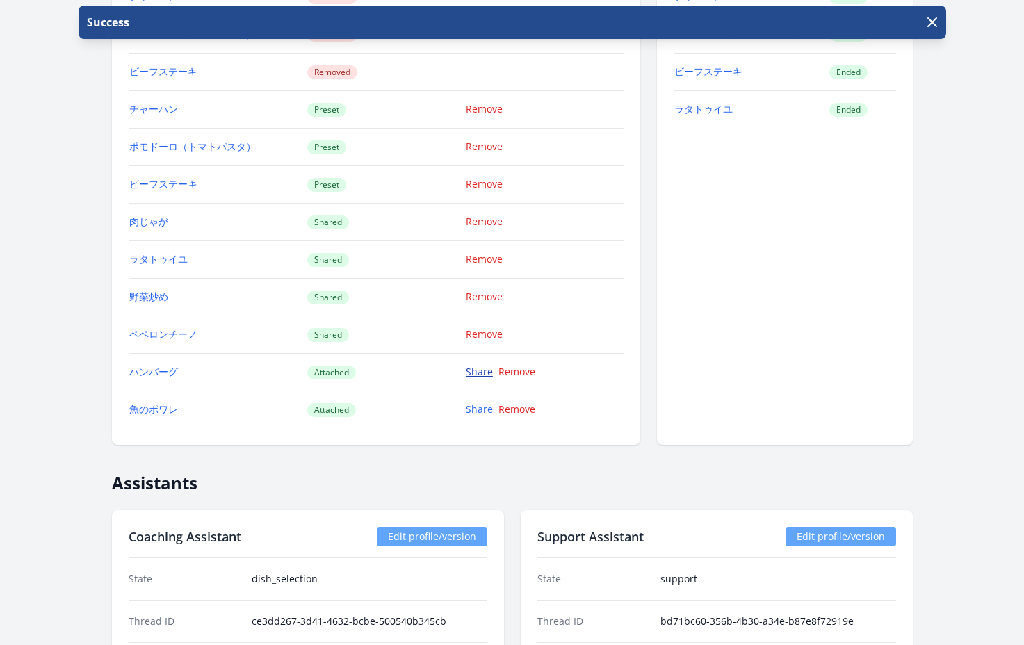
click at [475, 368] on link "Share" at bounding box center [479, 371] width 27 height 13
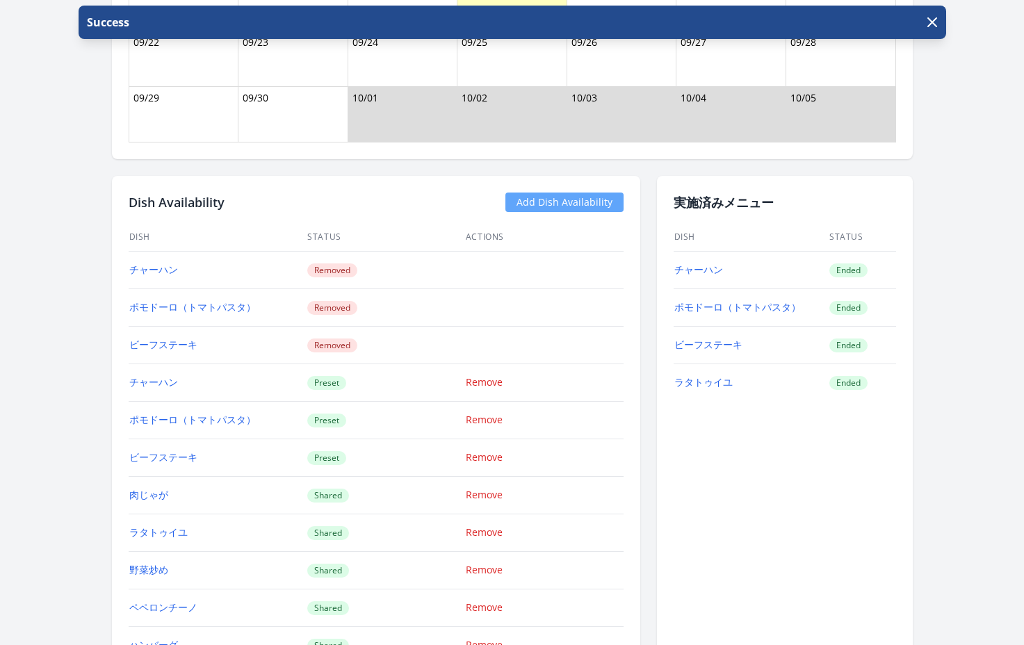
scroll to position [1376, 0]
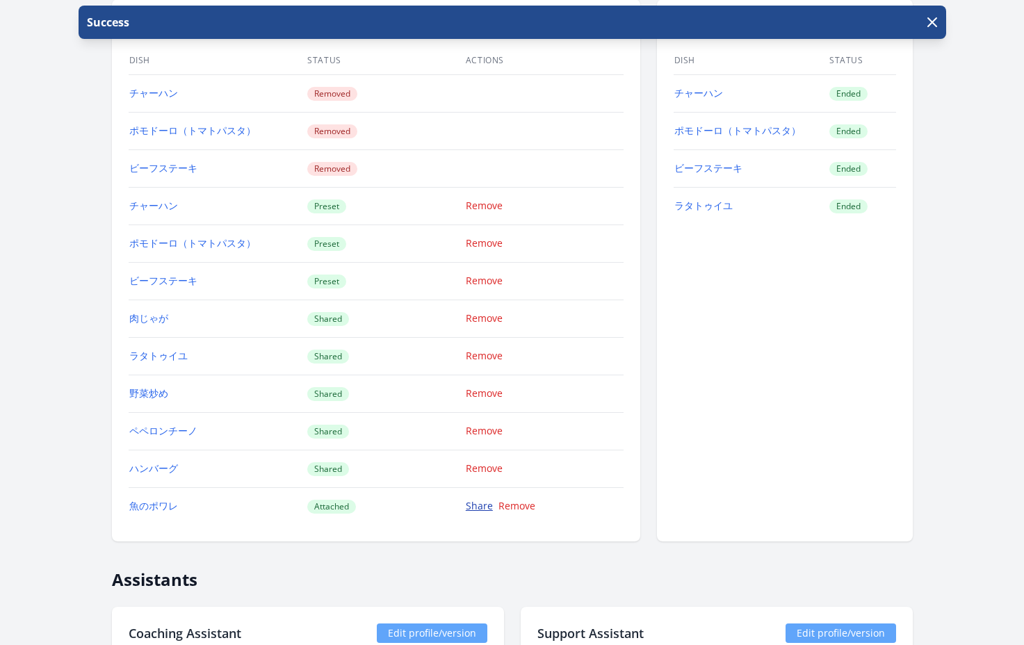
click at [473, 505] on link "Share" at bounding box center [479, 505] width 27 height 13
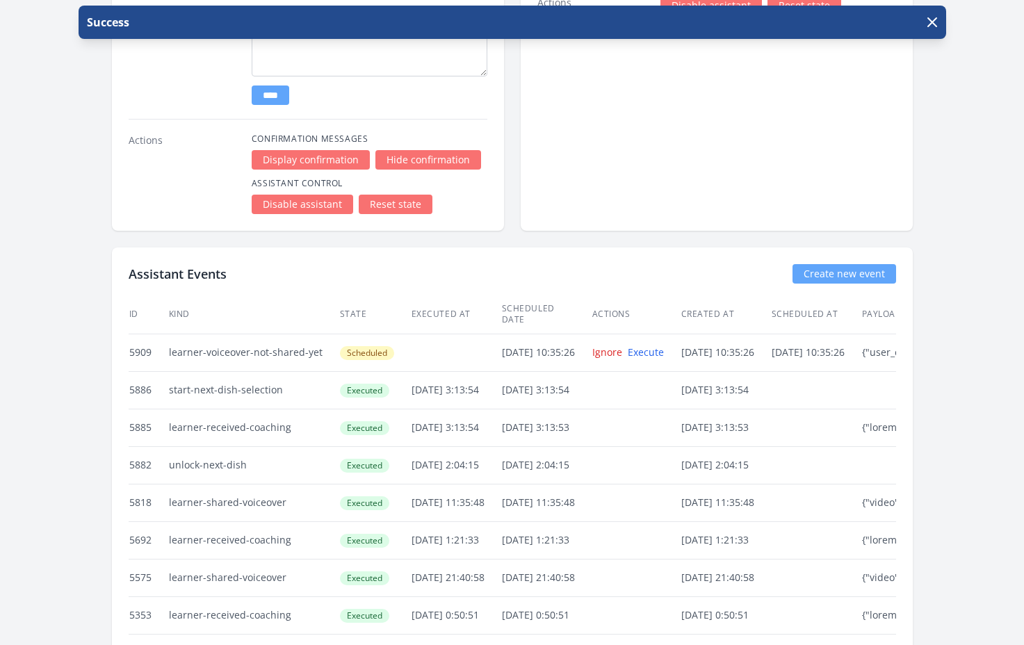
scroll to position [2471, 0]
click at [934, 23] on icon "button" at bounding box center [932, 22] width 17 height 17
